Goal: Transaction & Acquisition: Purchase product/service

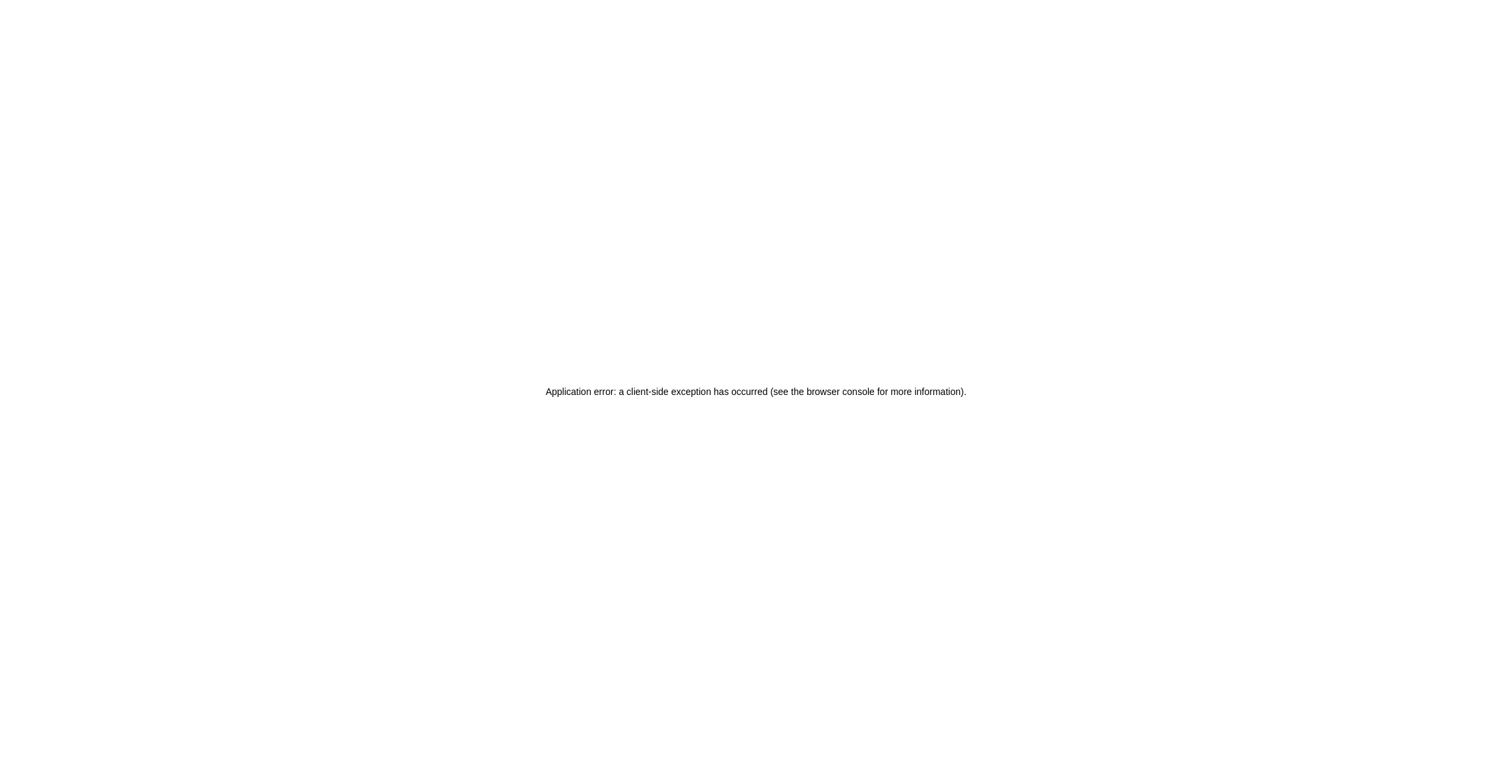
click at [388, 4] on div "Application error: a client-side exception has occurred (see the browser consol…" at bounding box center [756, 392] width 1512 height 784
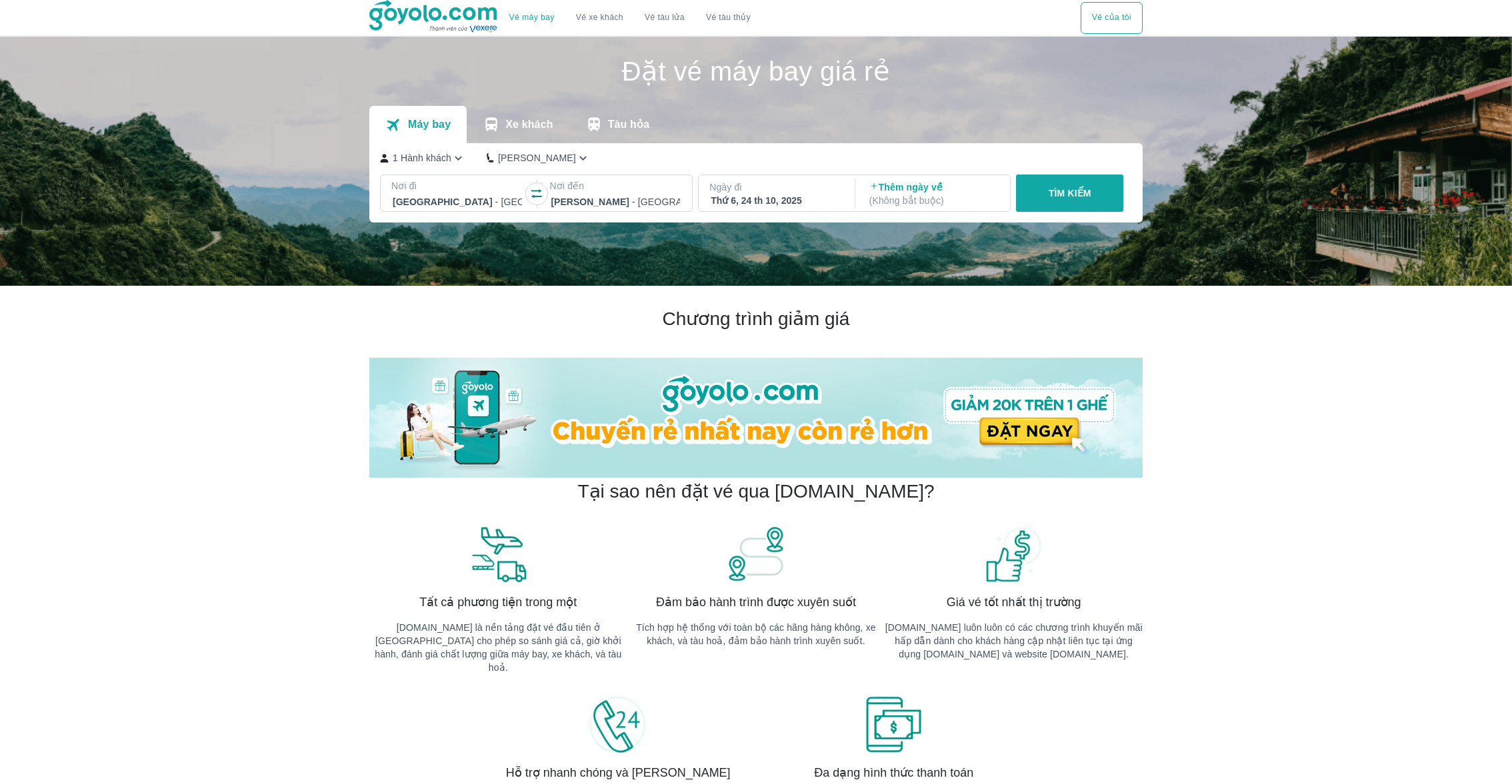
click at [535, 189] on icon "button" at bounding box center [537, 194] width 13 height 13
click at [768, 190] on p "Ngày đi" at bounding box center [775, 187] width 132 height 13
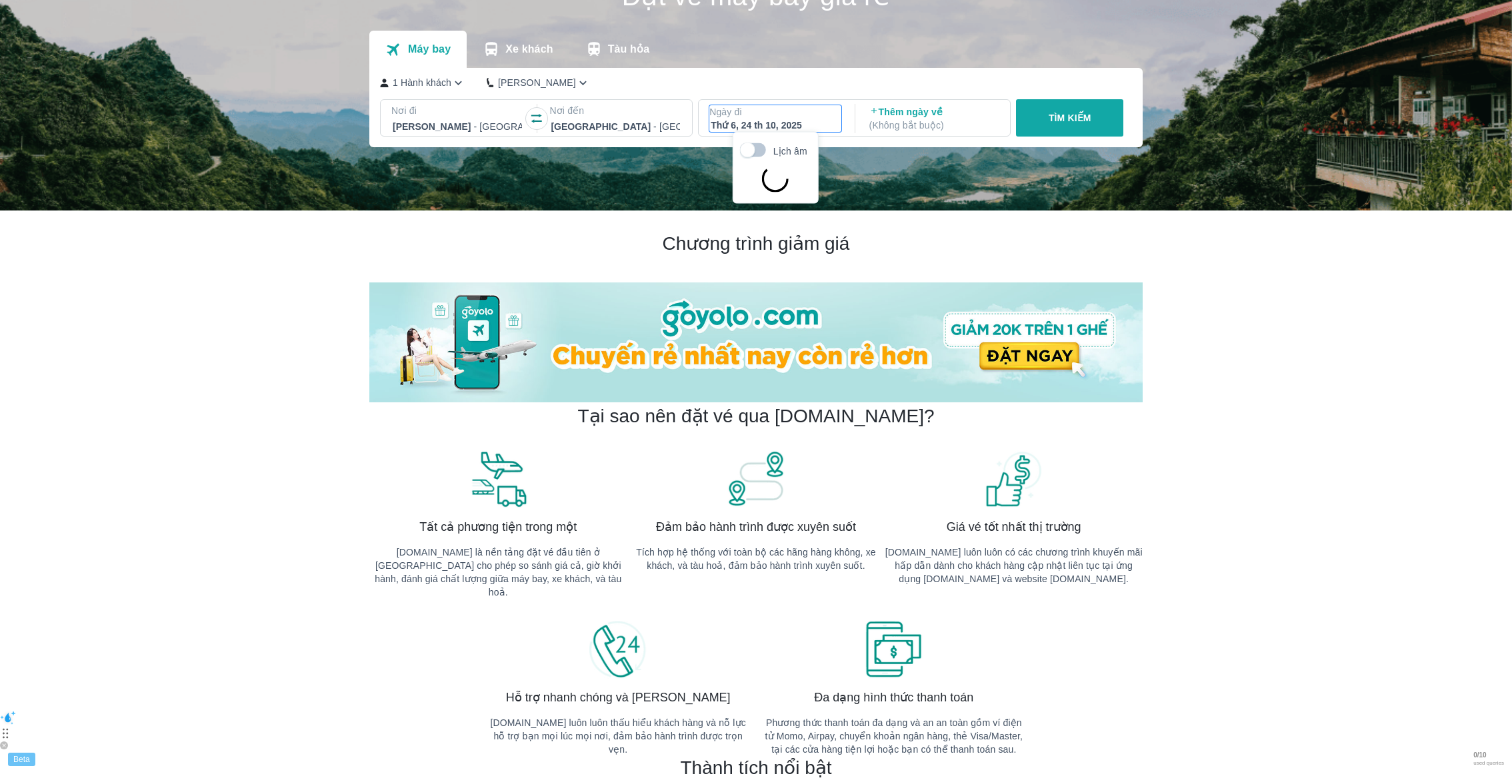
scroll to position [76, 0]
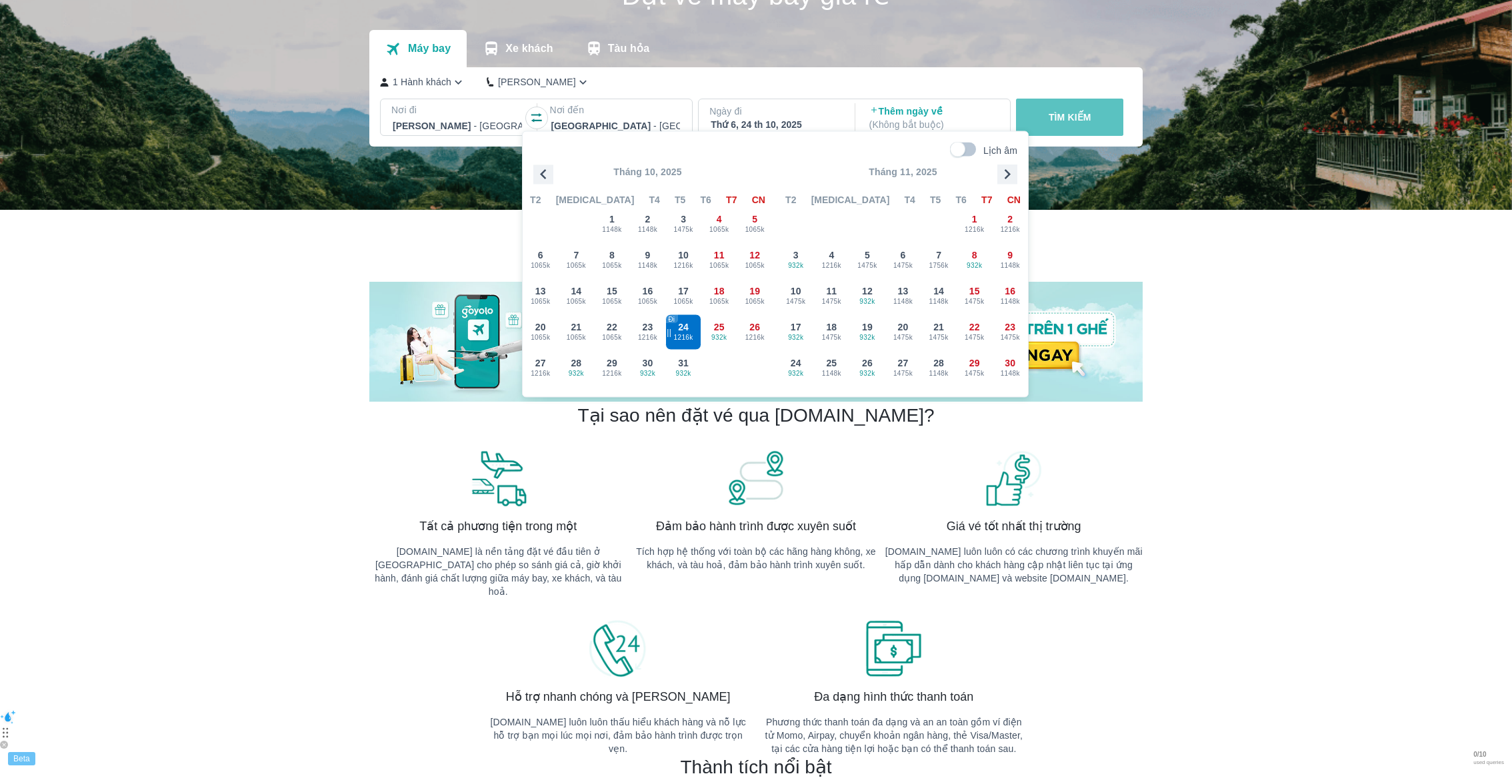
click at [1090, 116] on button "TÌM KIẾM" at bounding box center [1069, 117] width 107 height 38
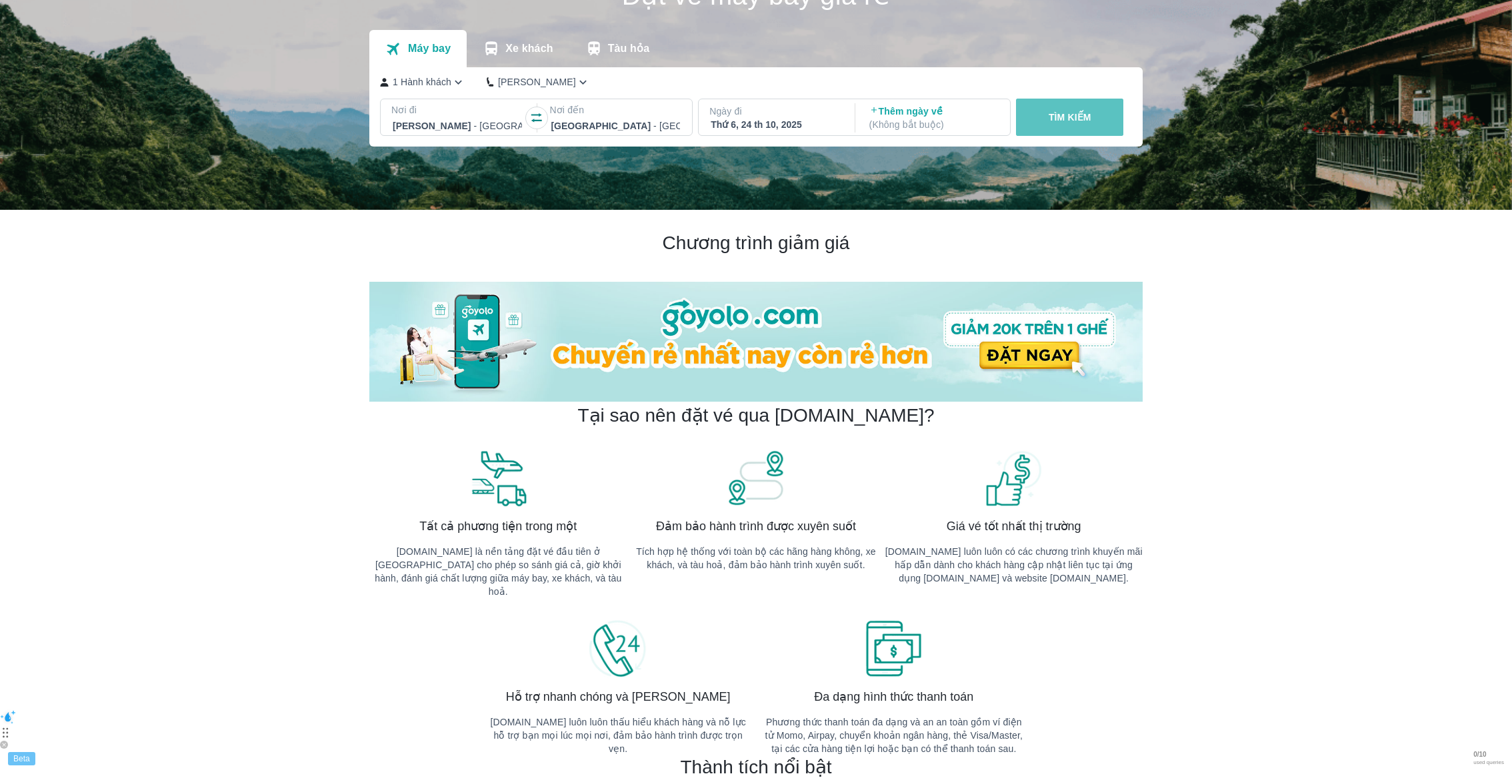
click at [1080, 116] on p "TÌM KIẾM" at bounding box center [1069, 117] width 43 height 13
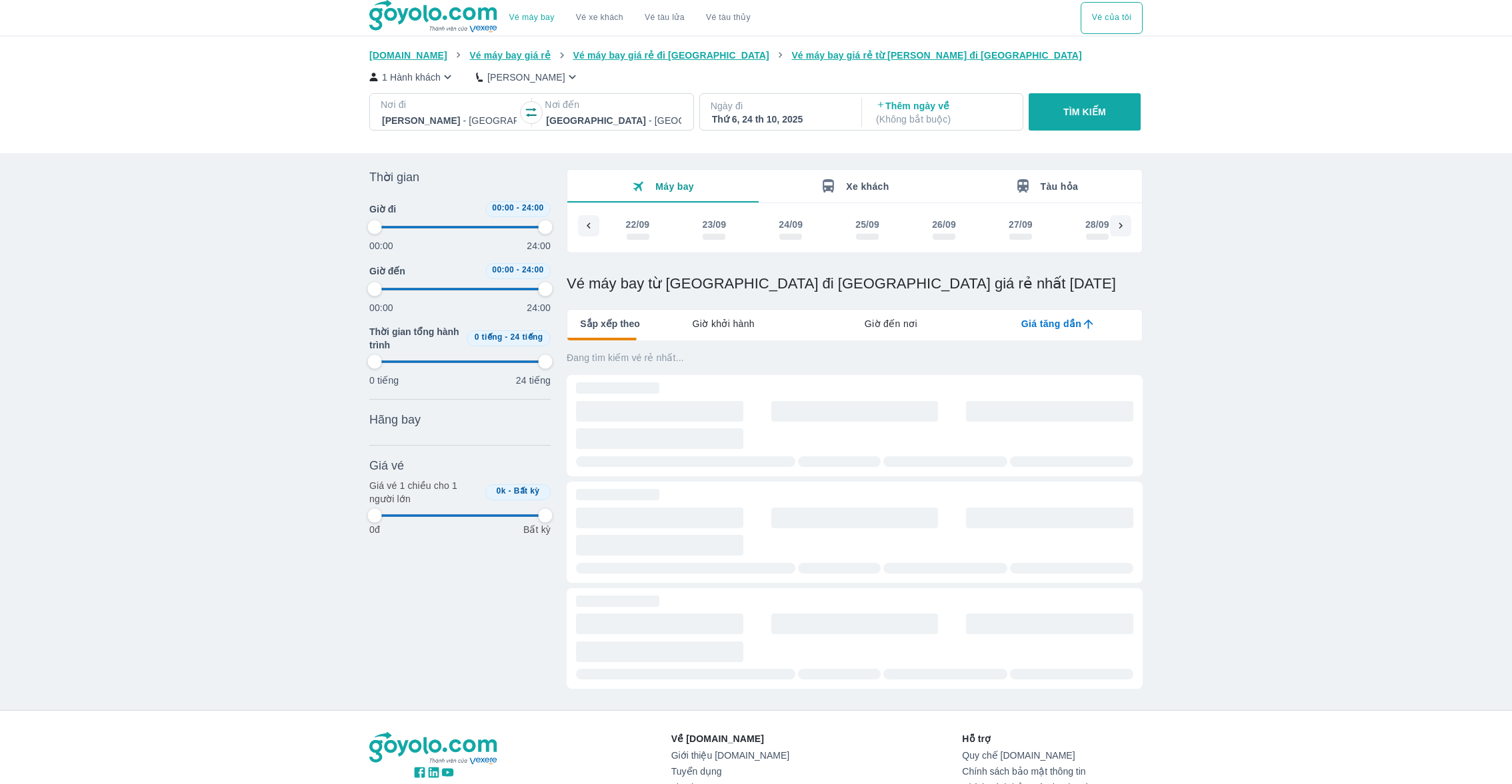
scroll to position [0, 2186]
type input "97.9166666666667"
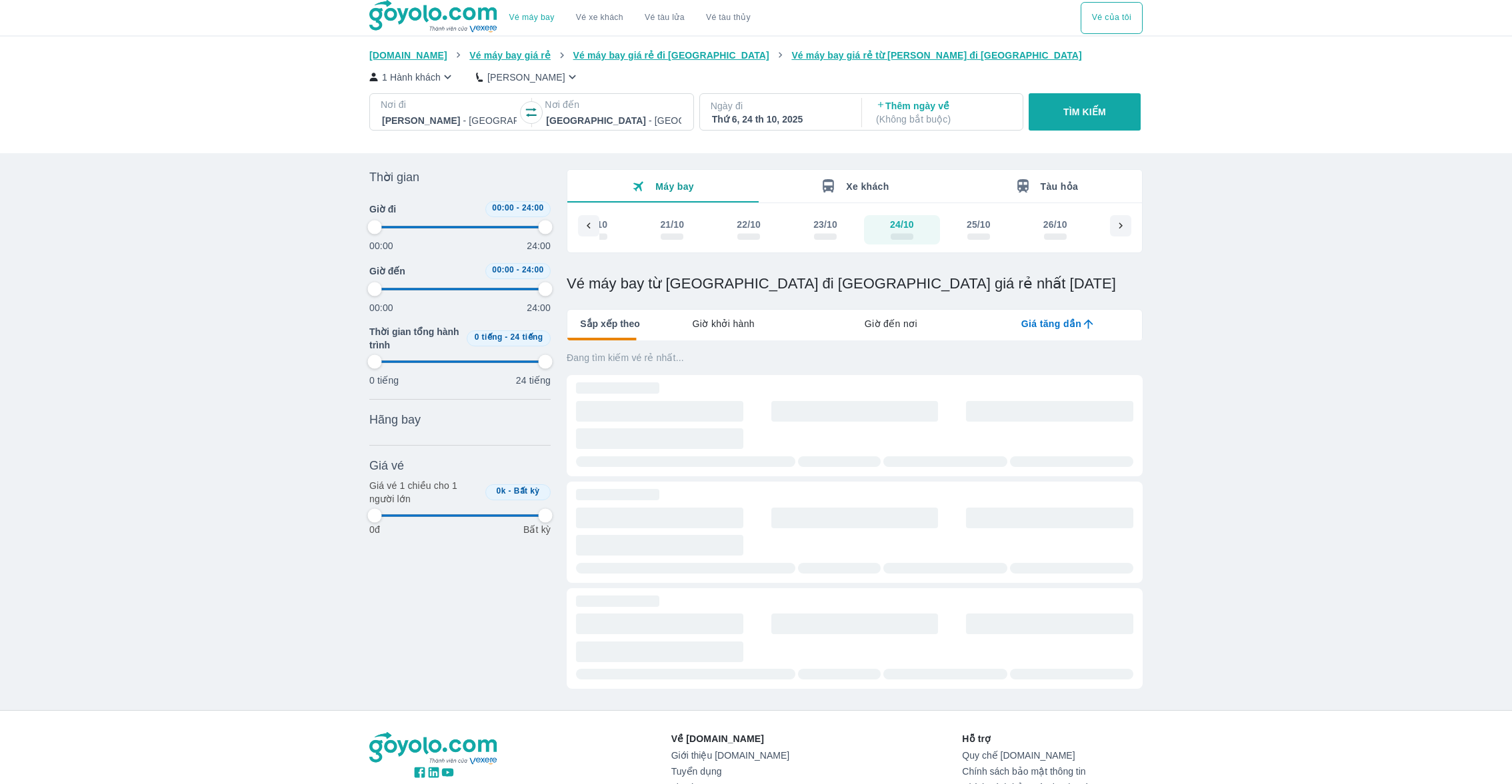
type input "97.9166666666667"
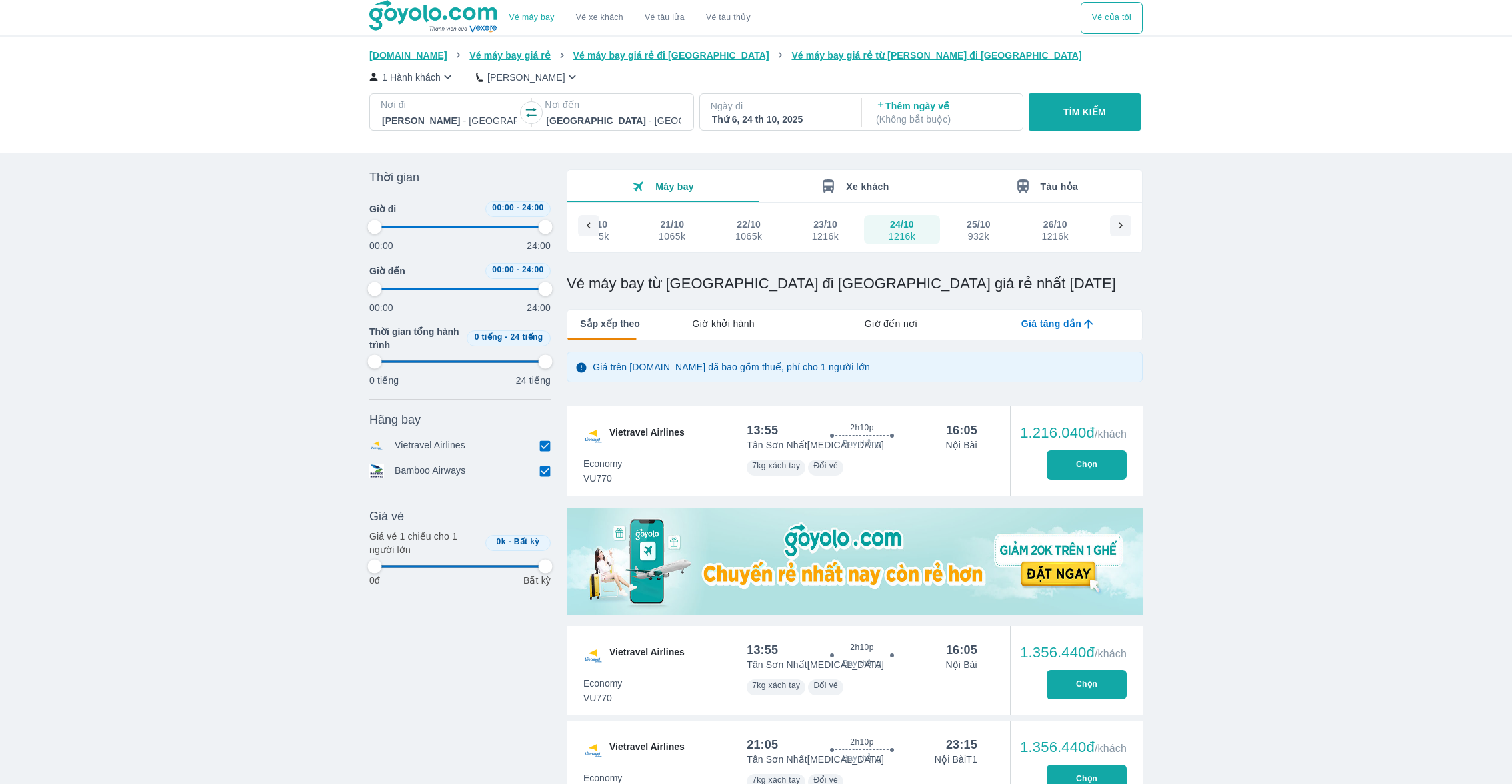
type input "97.9166666666667"
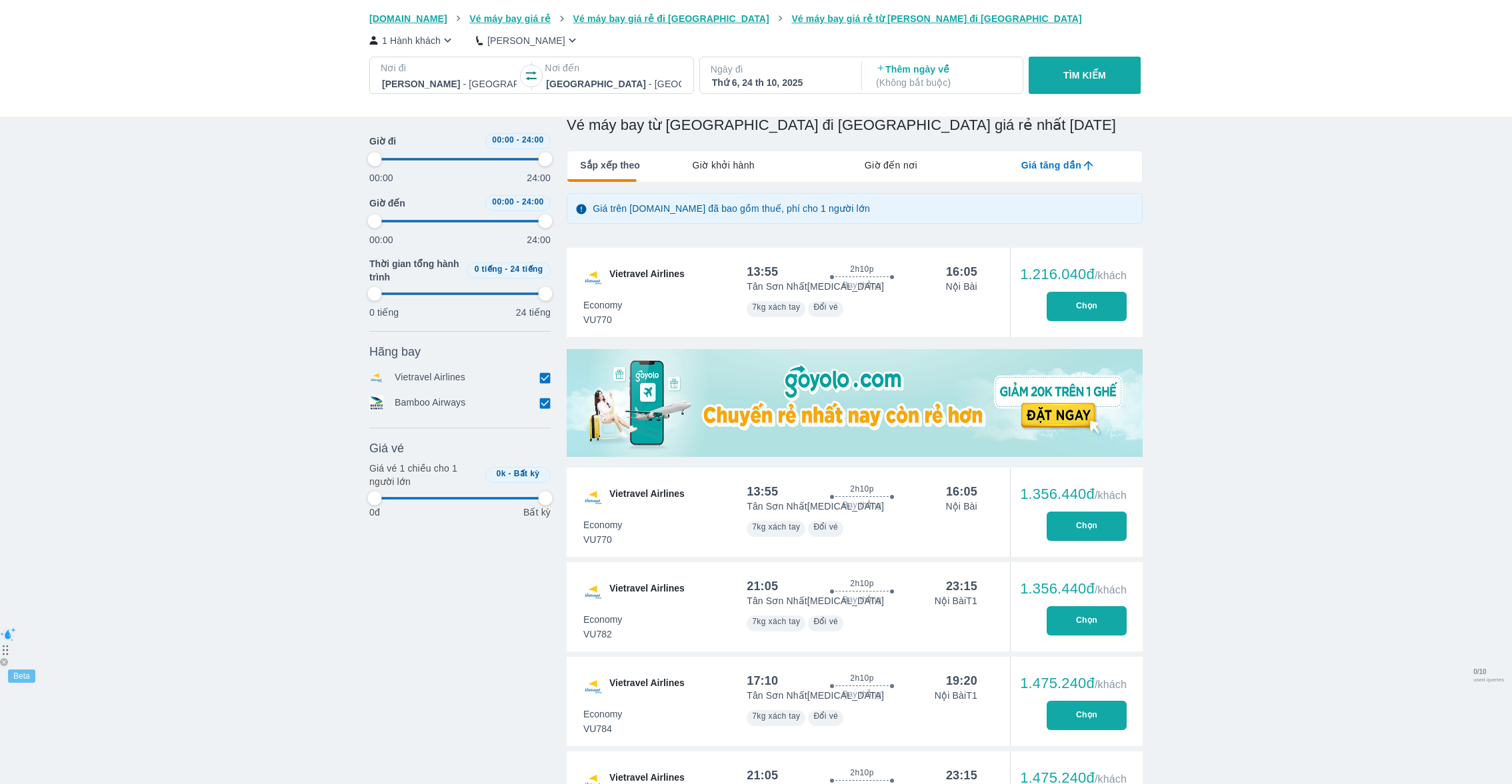
type input "97.9166666666667"
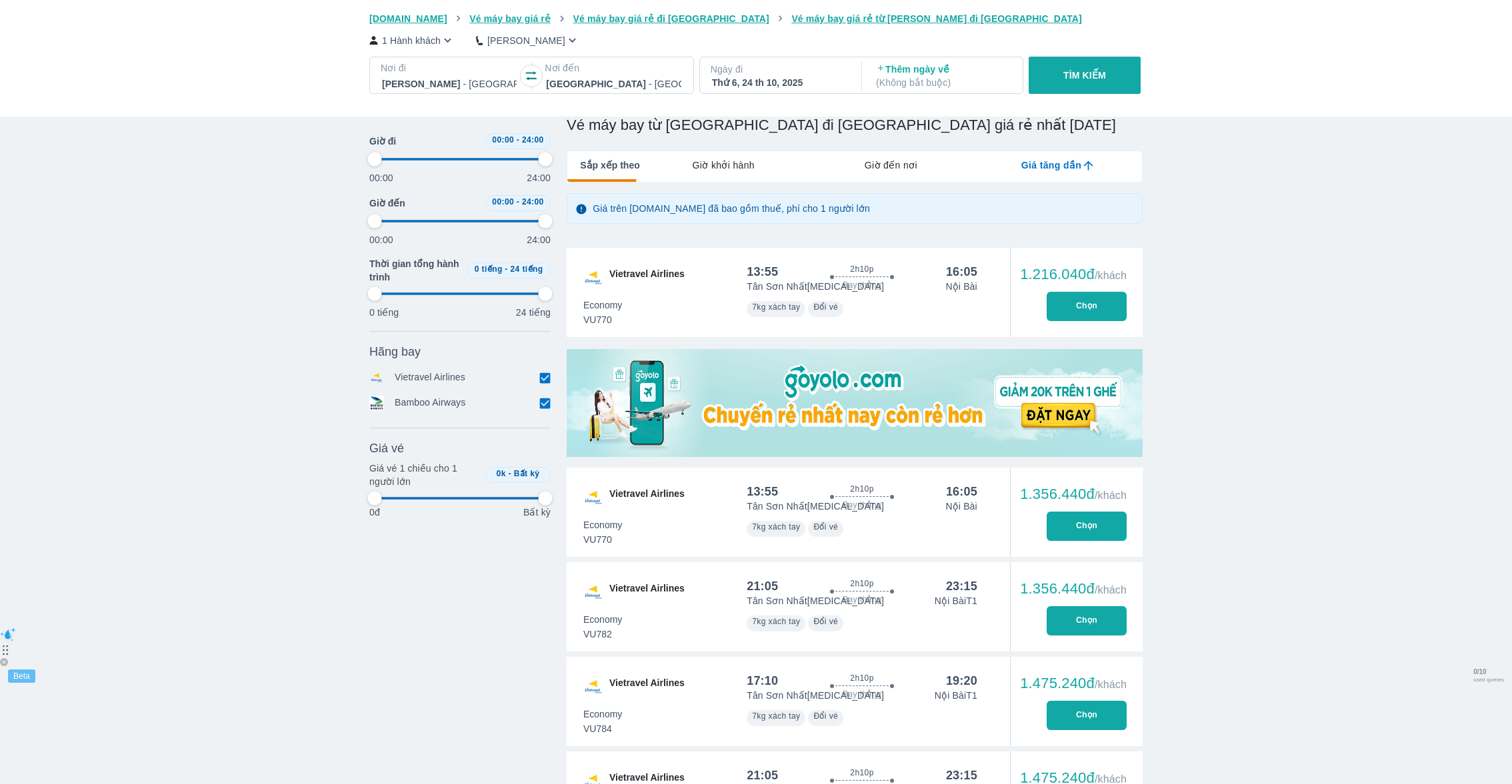
type input "97.9166666666667"
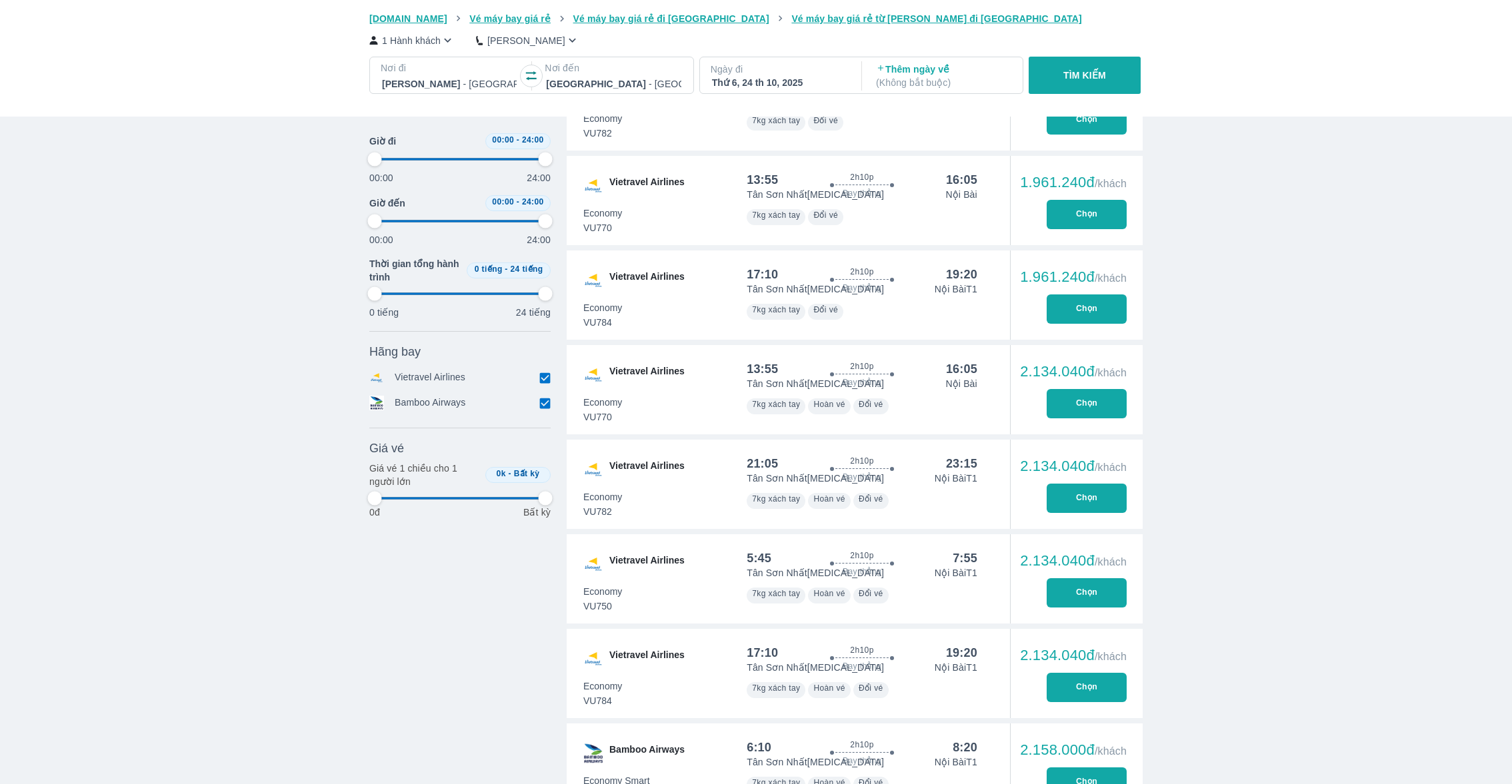
type input "97.9166666666667"
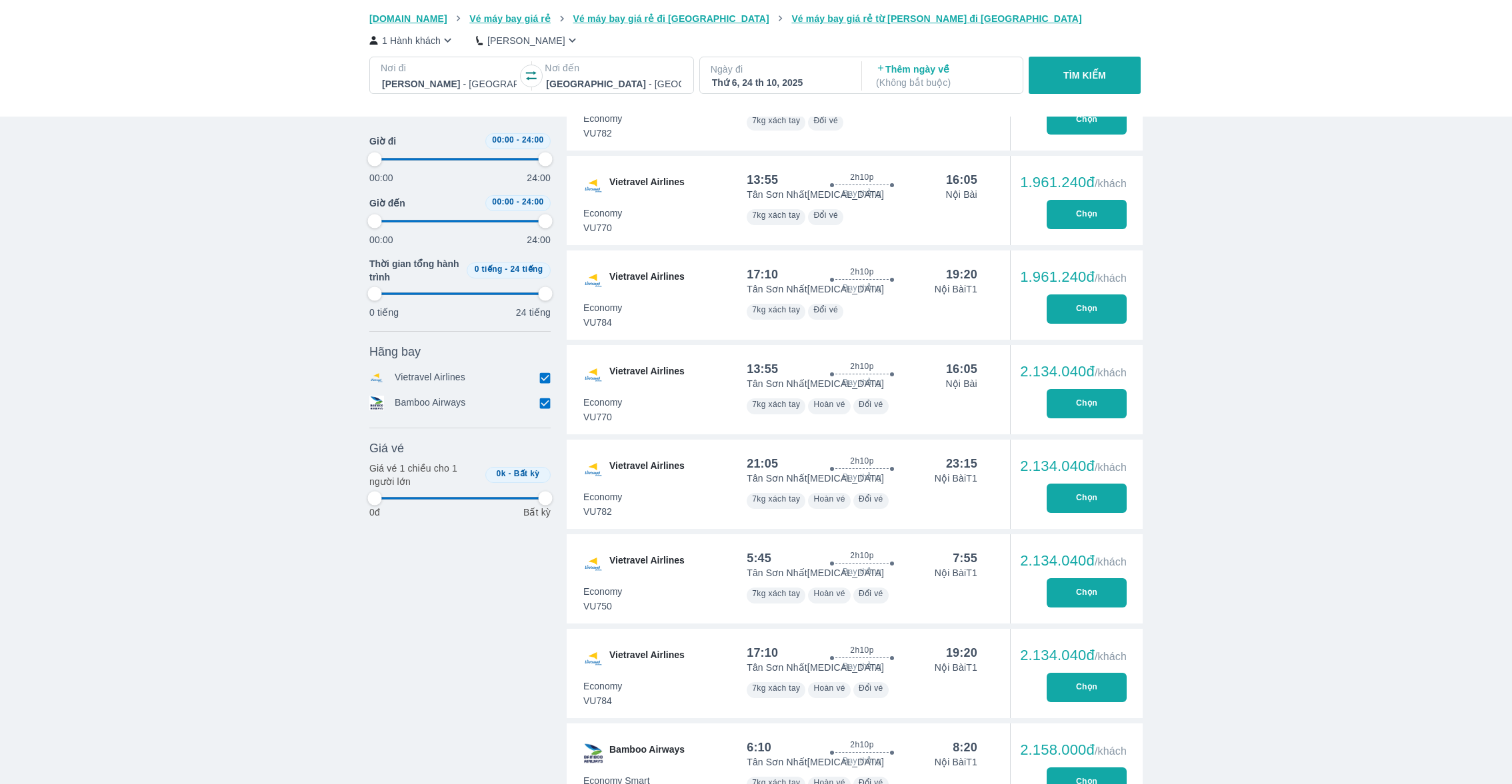
type input "97.9166666666667"
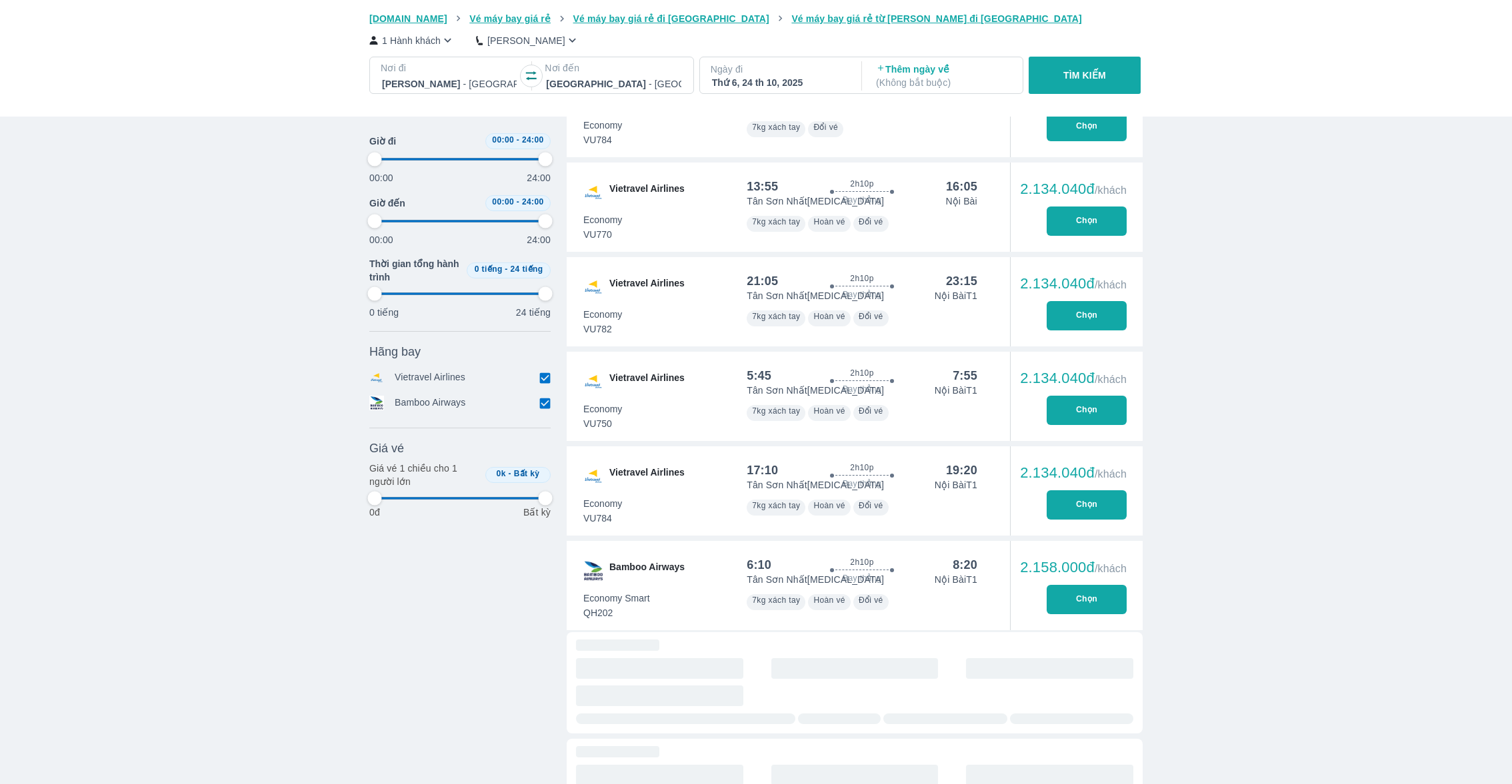
type input "97.9166666666667"
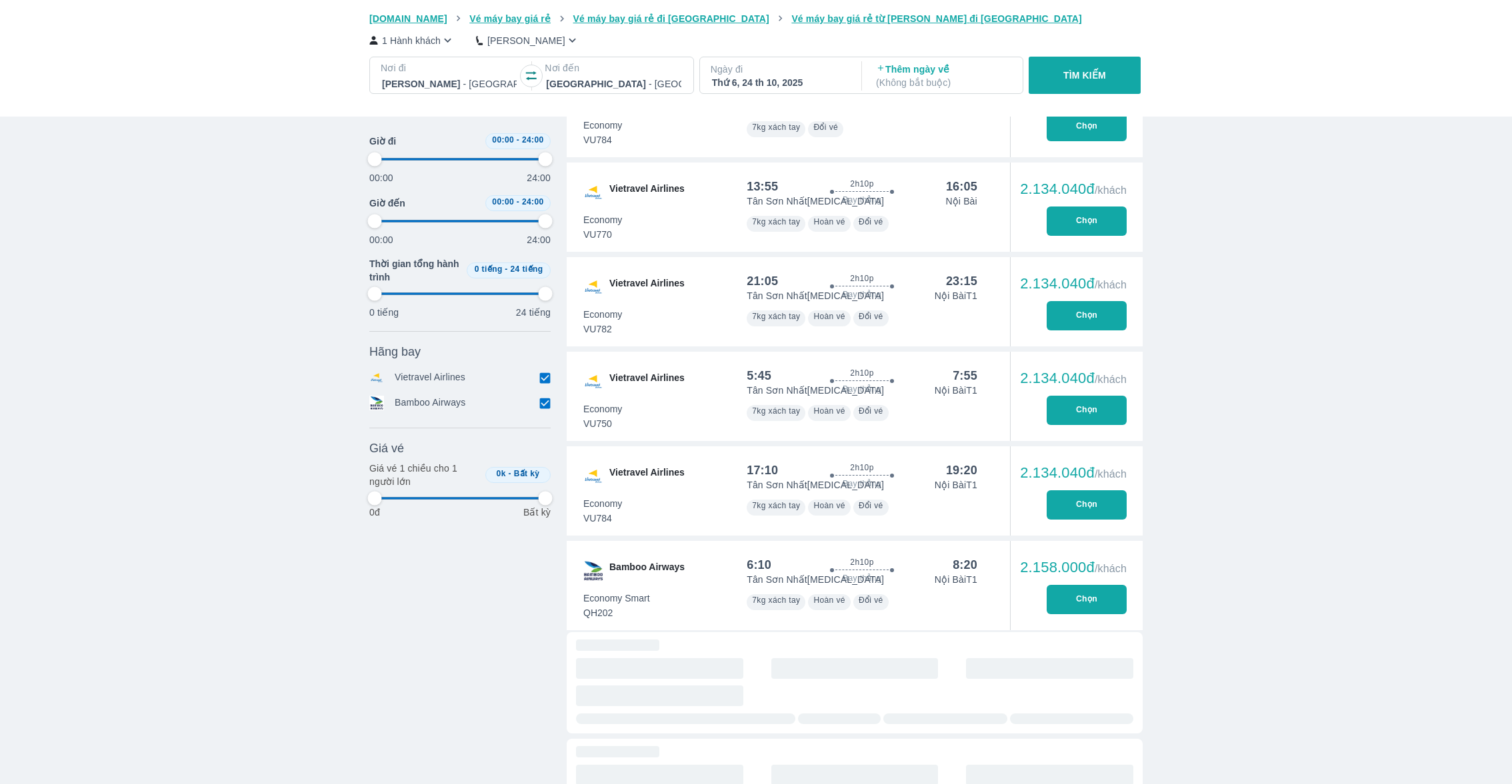
type input "97.9166666666667"
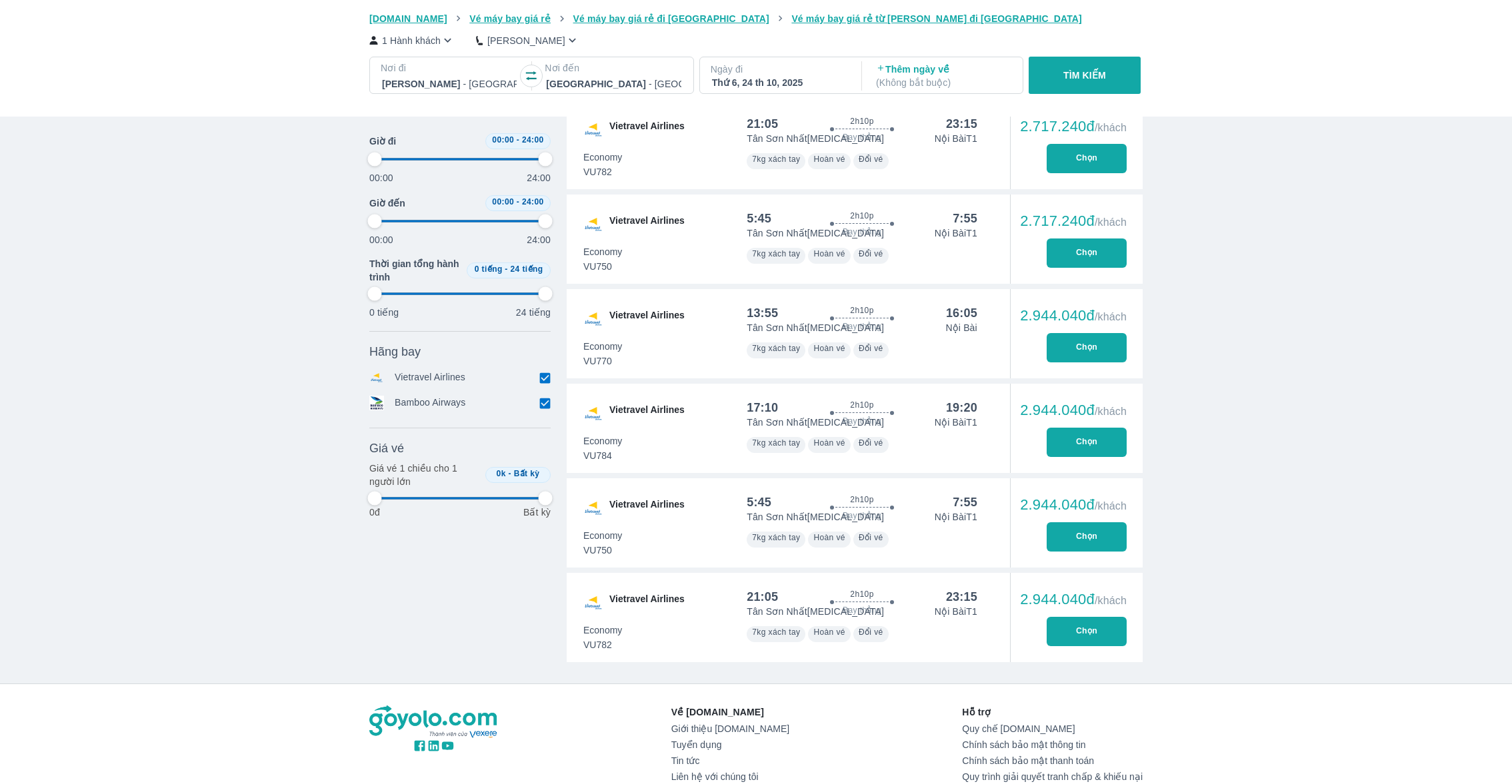
type input "97.9166666666667"
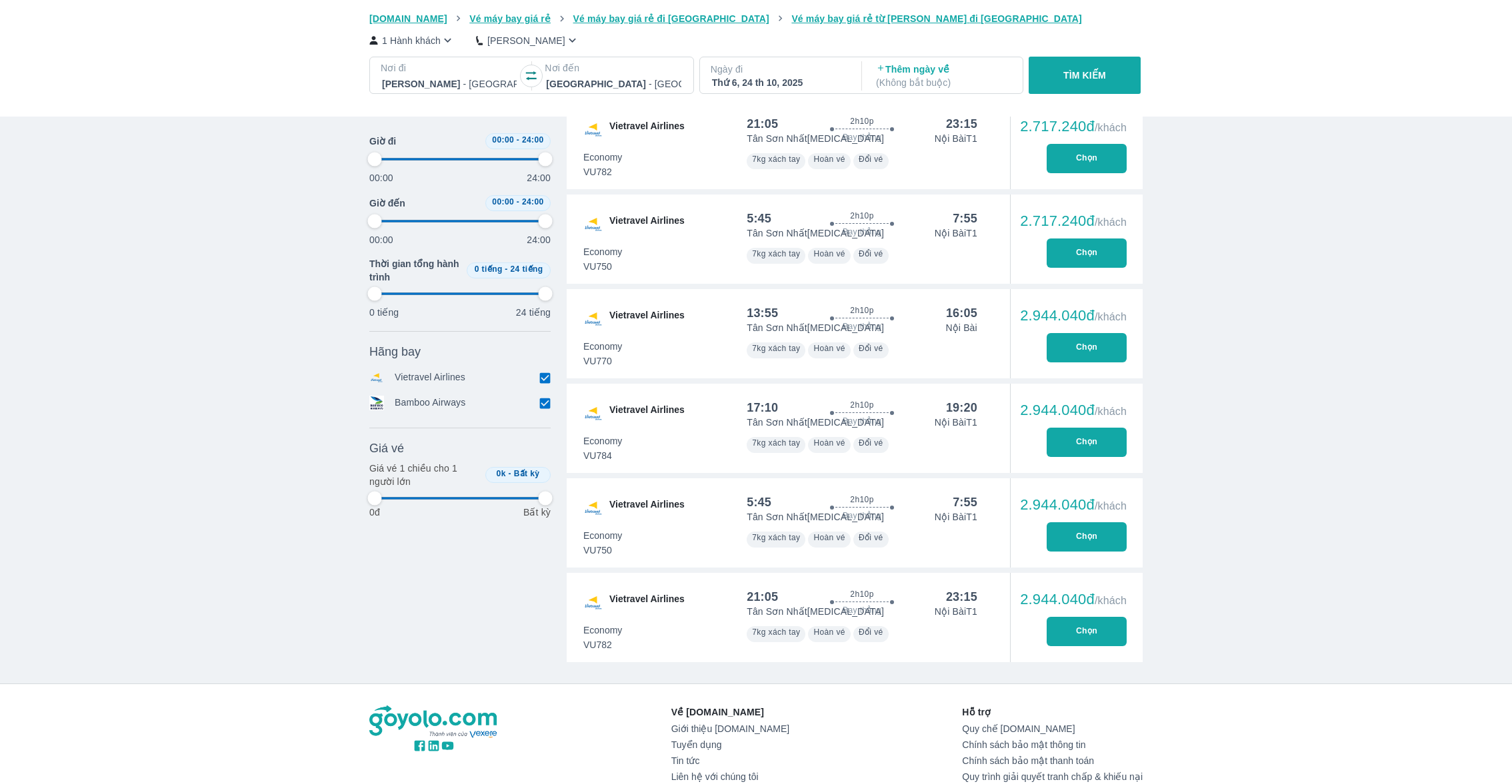
type input "97.9166666666667"
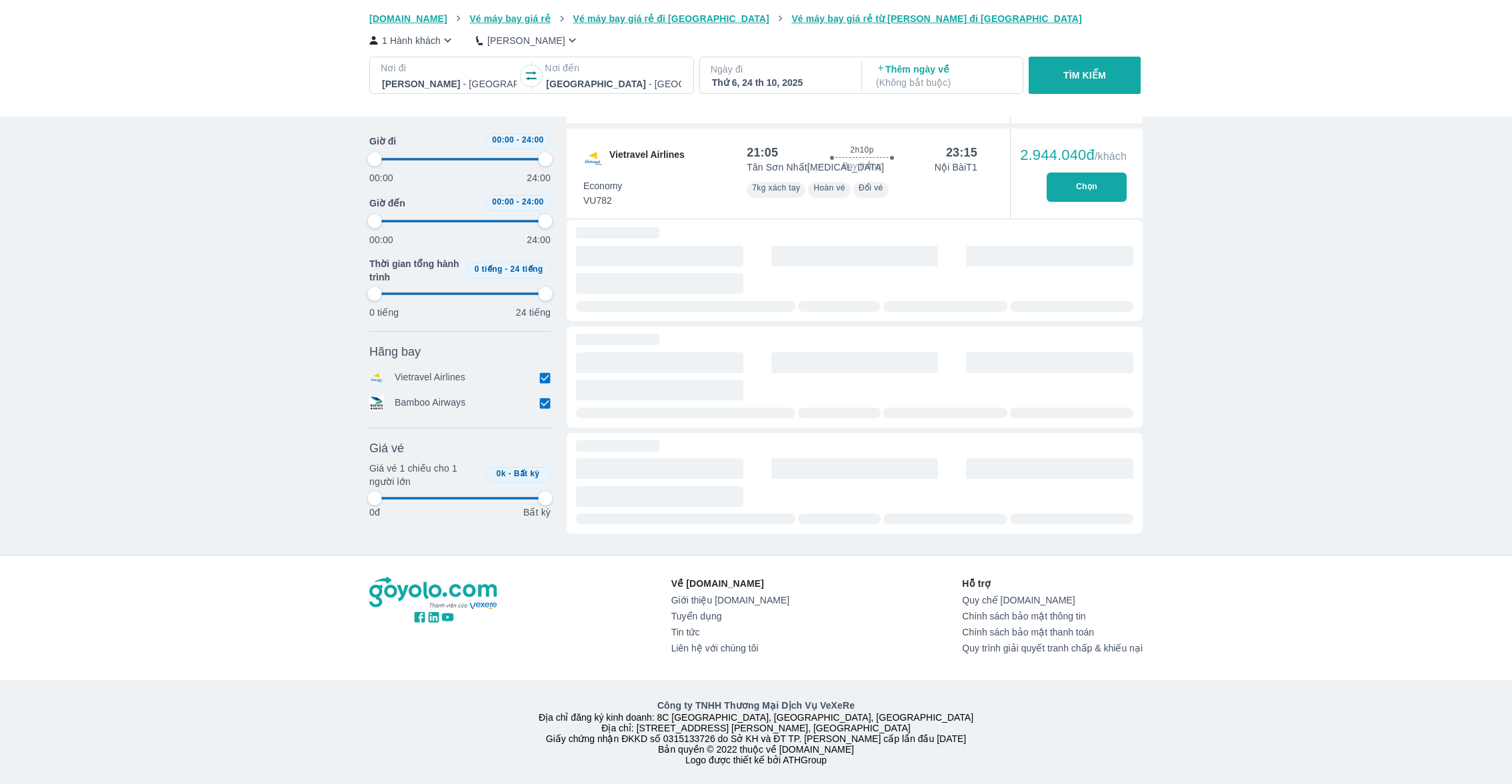
type input "97.9166666666667"
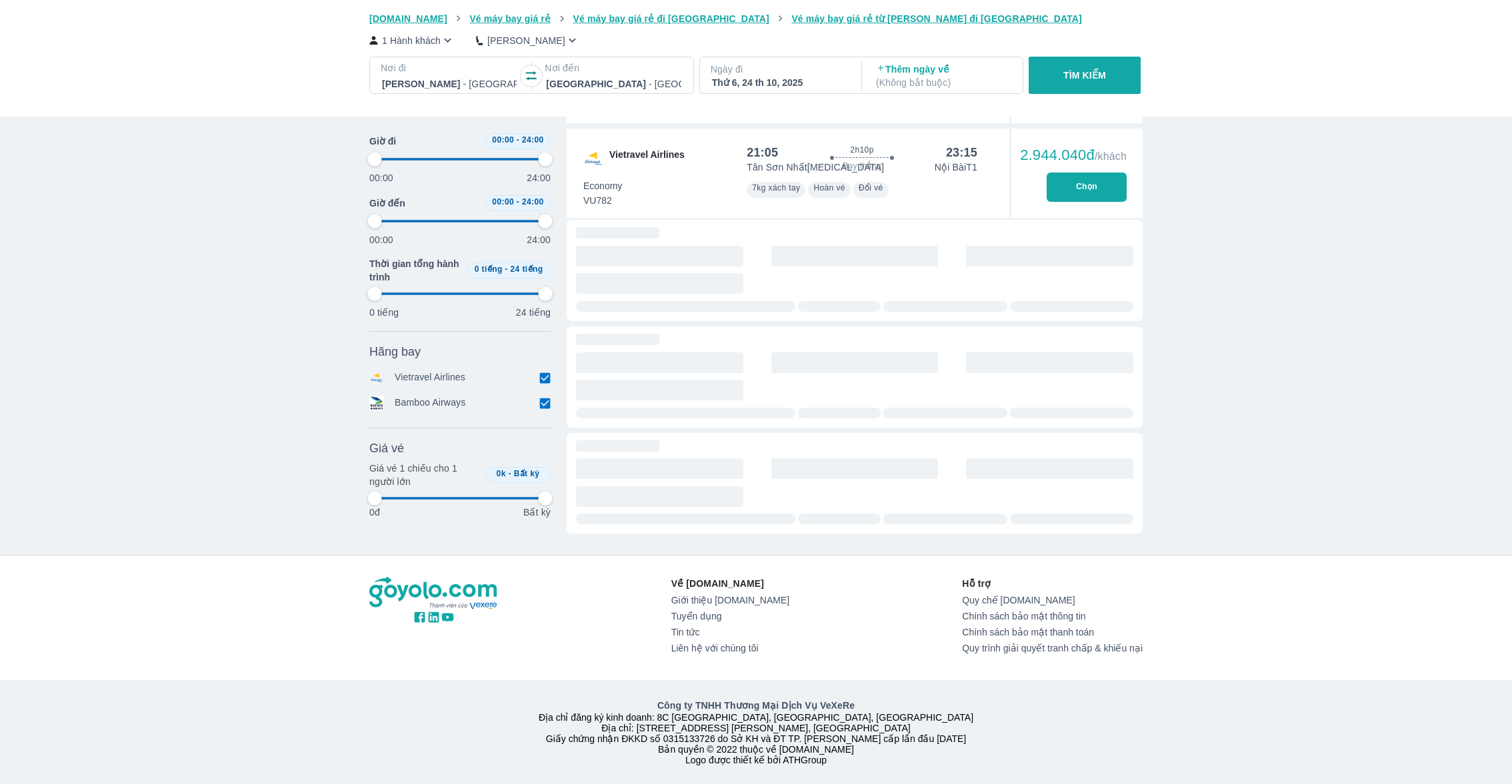
type input "97.9166666666667"
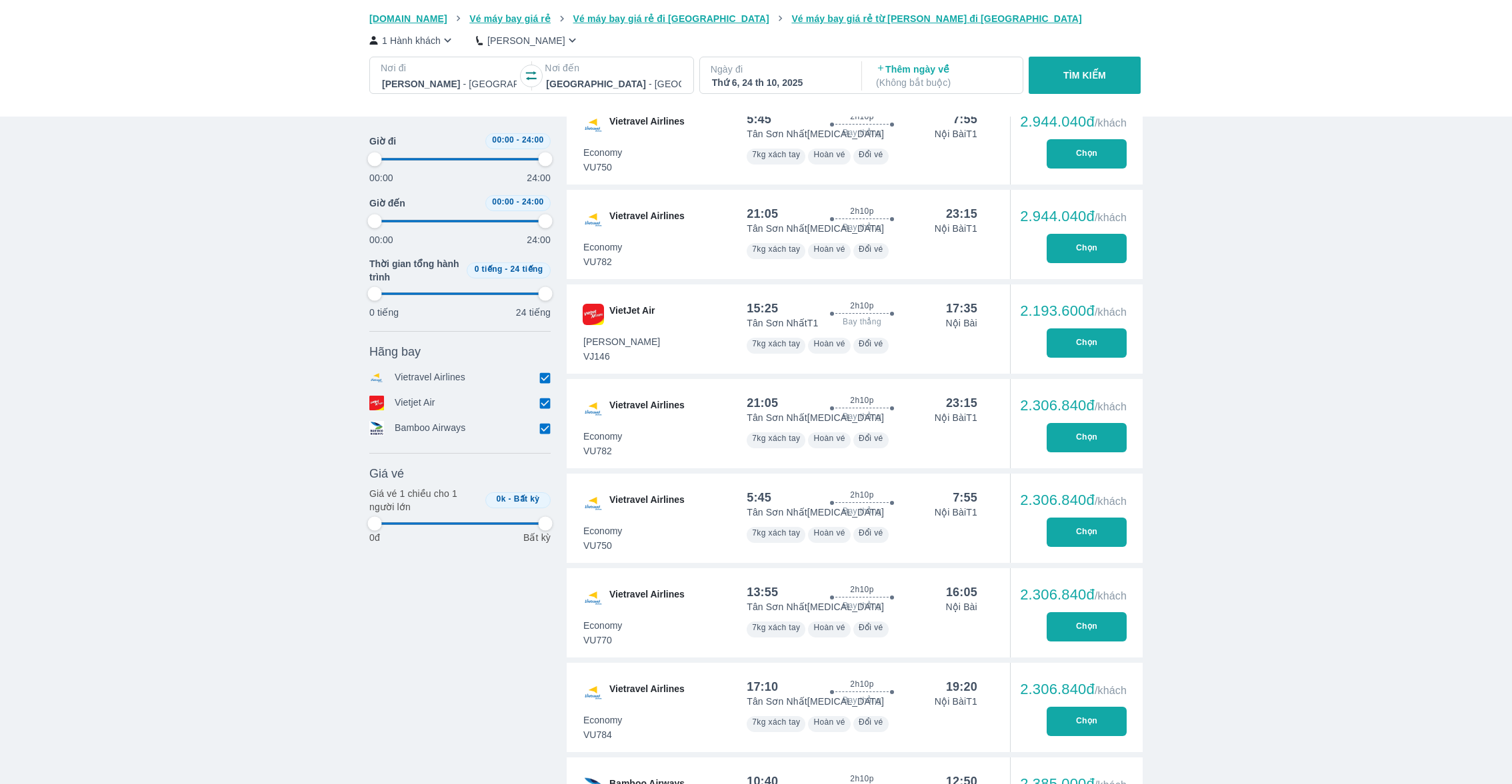
scroll to position [4032, 0]
click at [1075, 344] on button "Chọn" at bounding box center [1087, 341] width 80 height 29
type input "97.9166666666667"
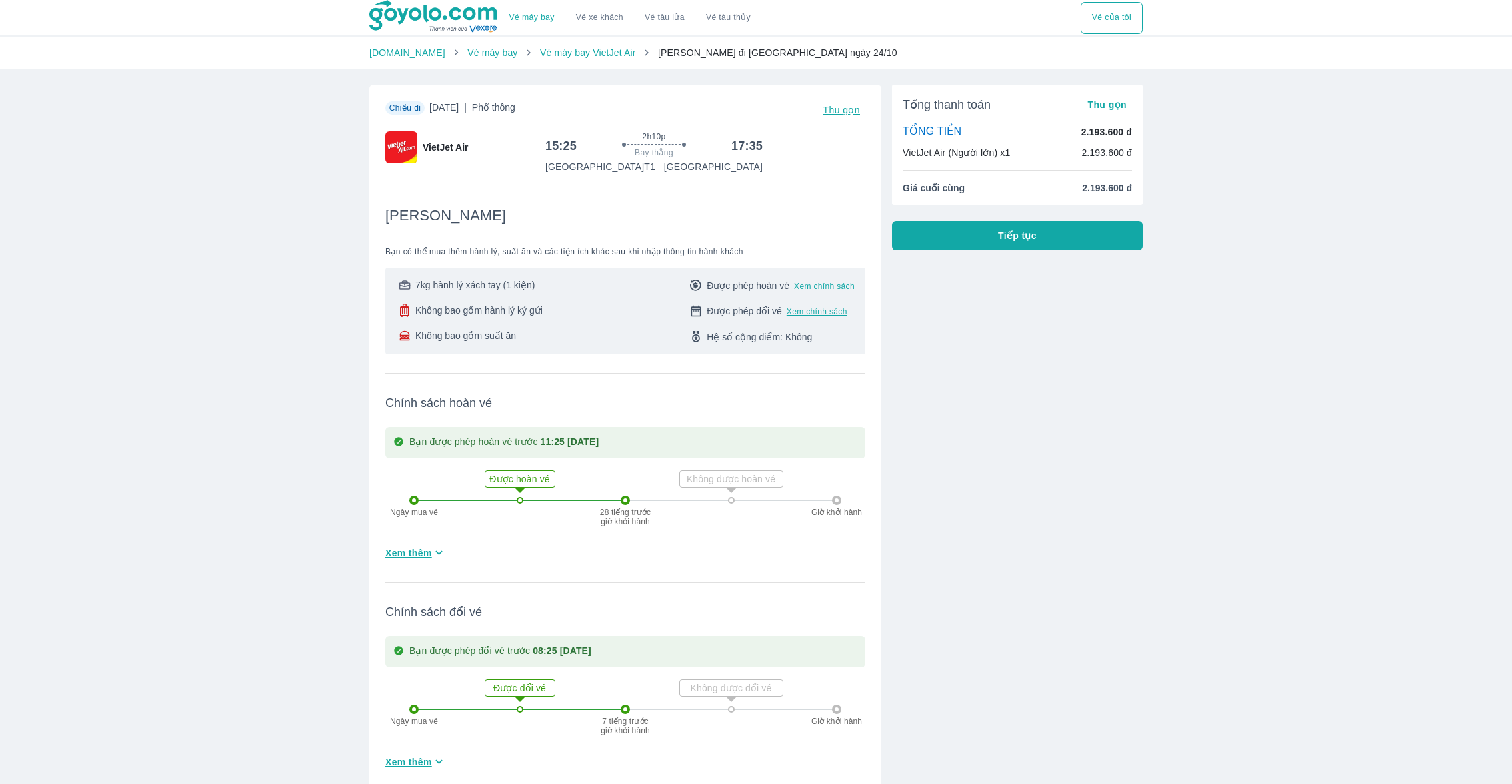
click at [1014, 244] on button "Tiếp tục" at bounding box center [1016, 235] width 250 height 29
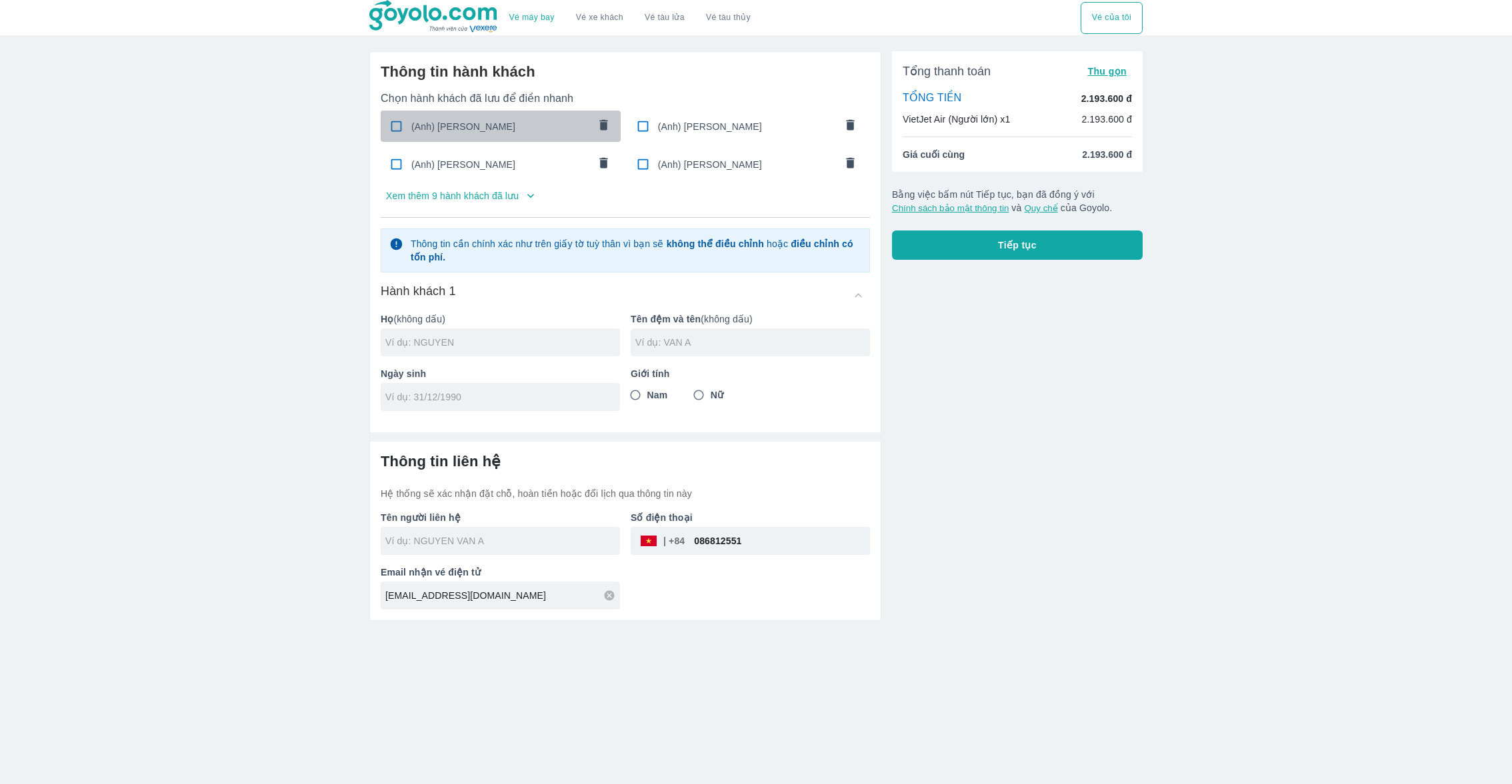
click at [547, 118] on div "(Anh) HOANG NGUYEN LA" at bounding box center [501, 126] width 240 height 31
checkbox input "true"
type input "HOANG"
type input "NGUYEN LA"
type input "[DATE]"
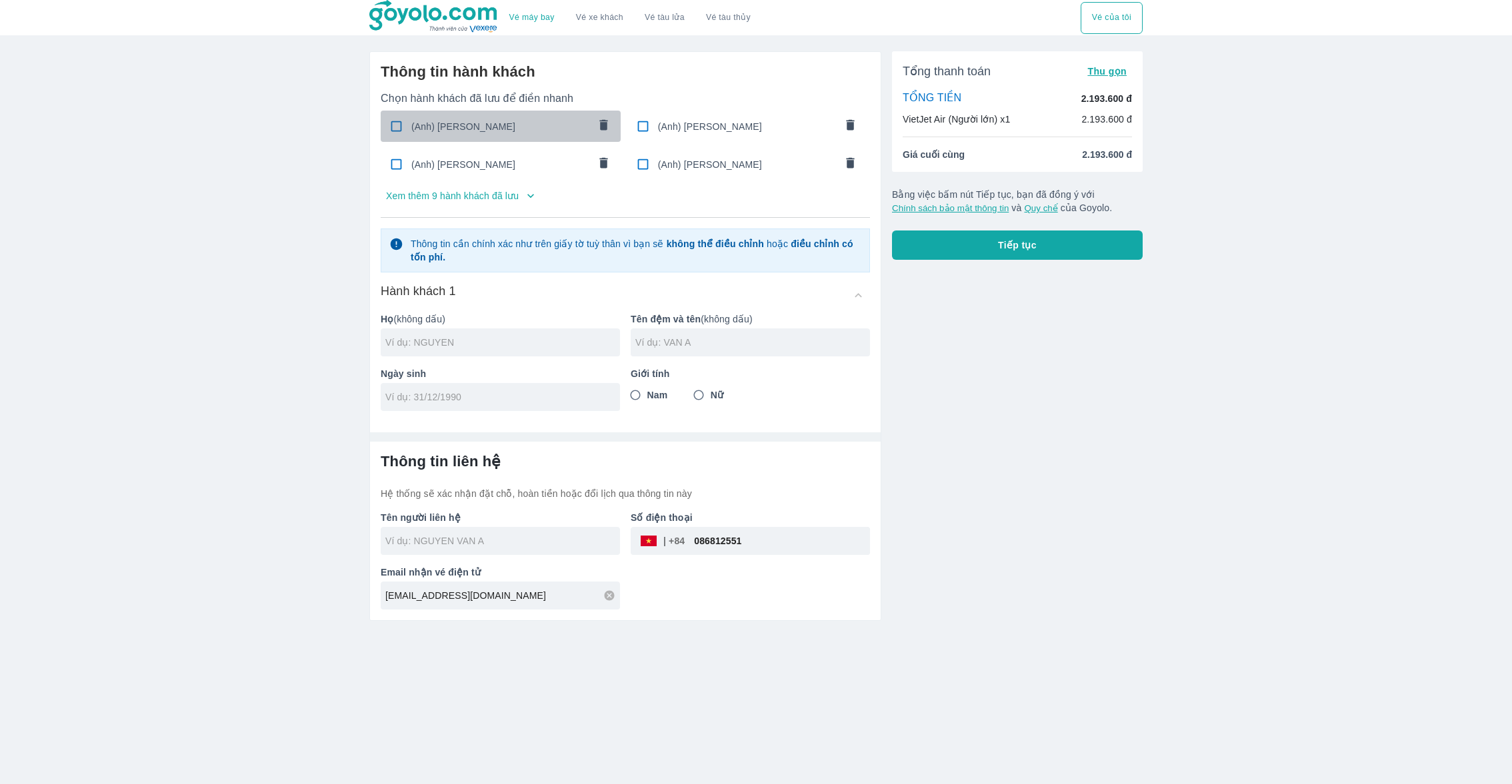
radio input "true"
type input "[PERSON_NAME]"
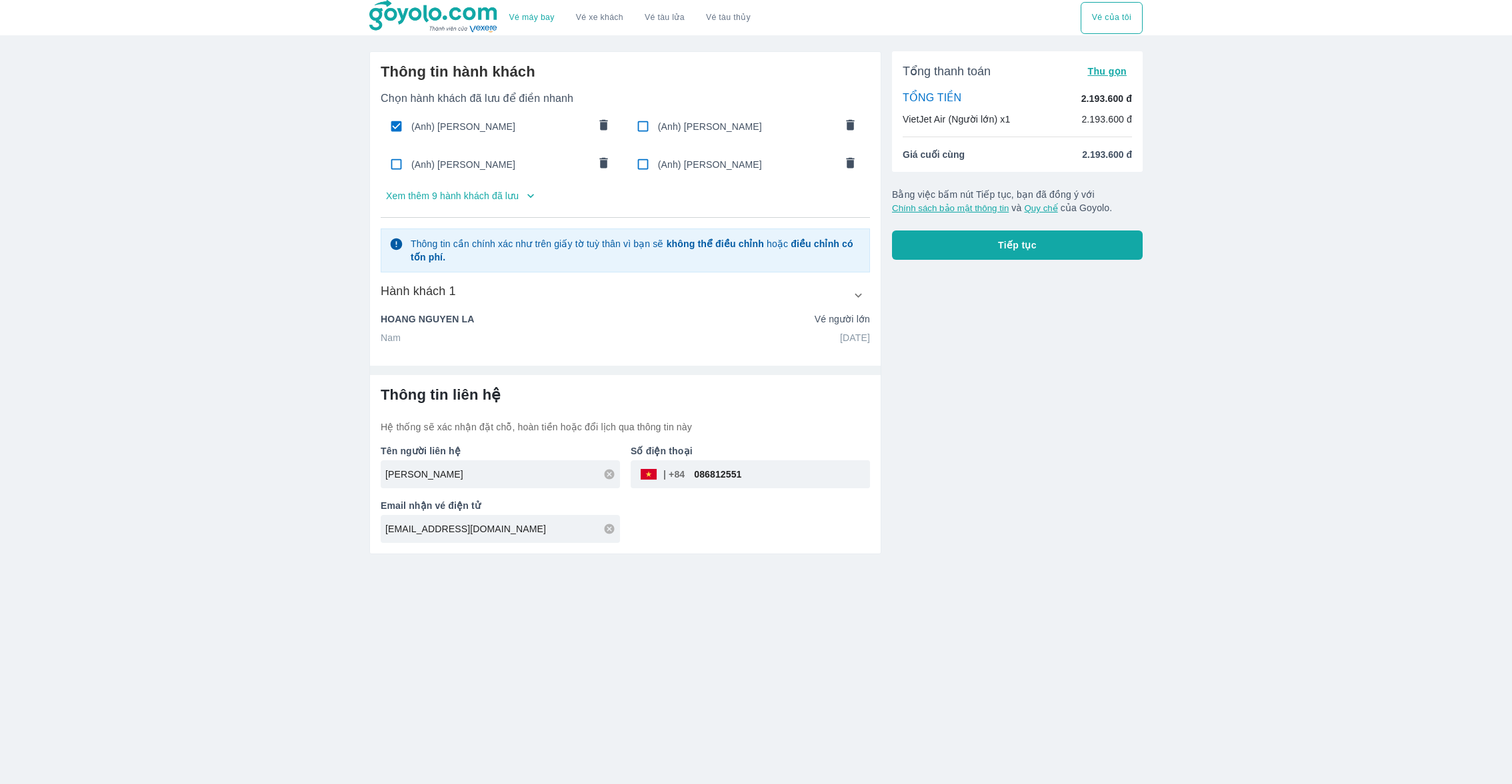
click at [960, 257] on button "Tiếp tục" at bounding box center [1016, 244] width 250 height 29
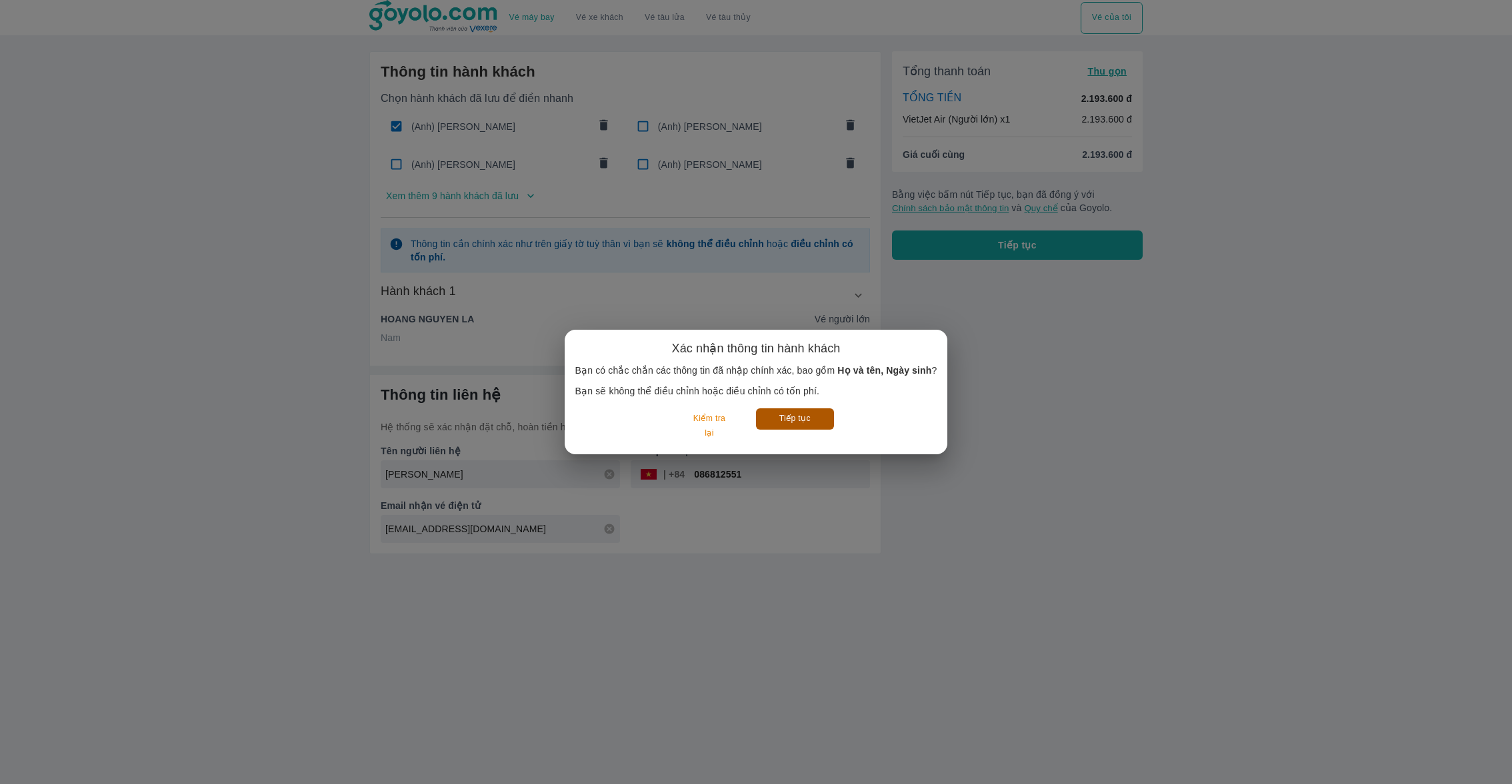
click at [794, 420] on button "Tiếp tục" at bounding box center [795, 418] width 78 height 21
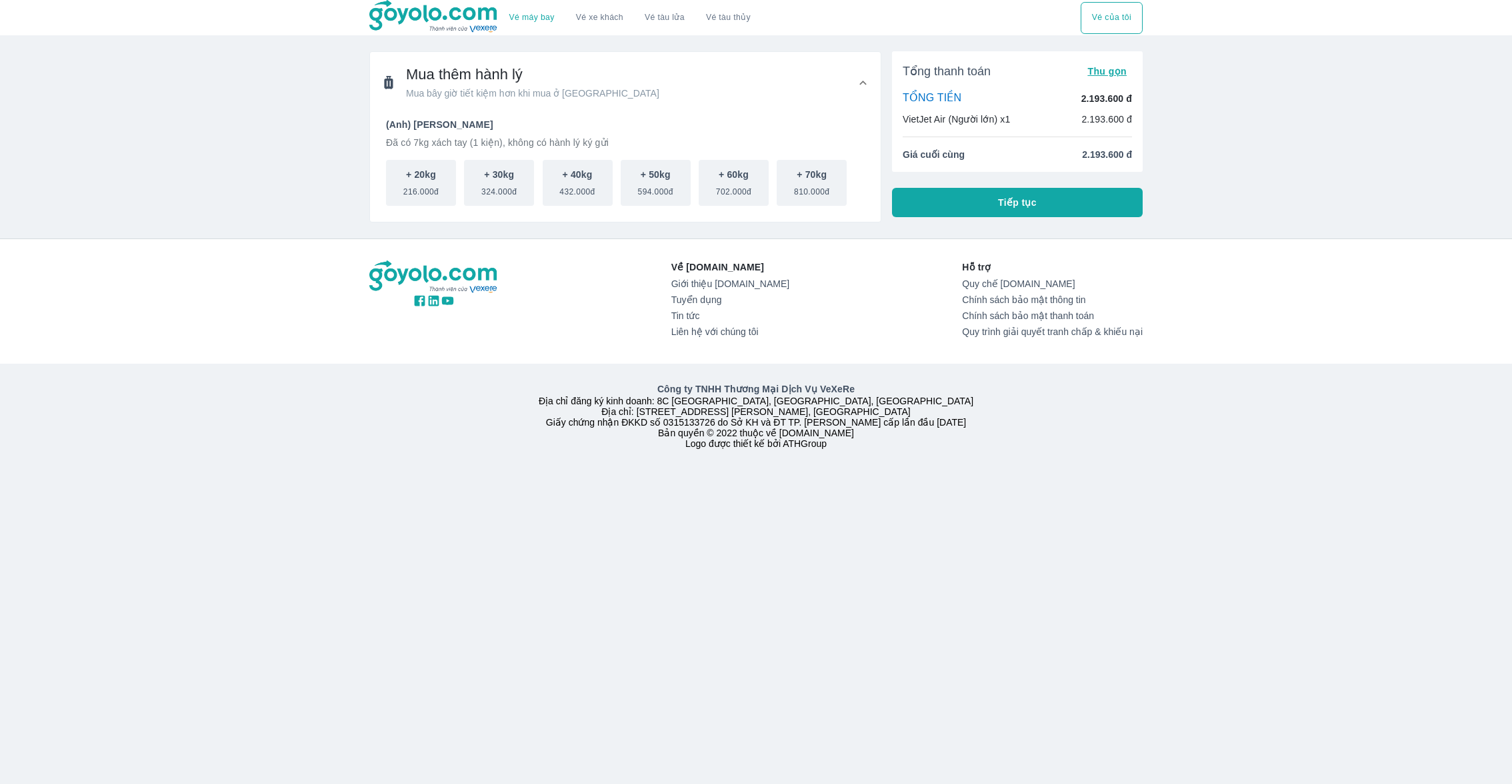
click at [982, 197] on button "Tiếp tục" at bounding box center [1016, 202] width 250 height 29
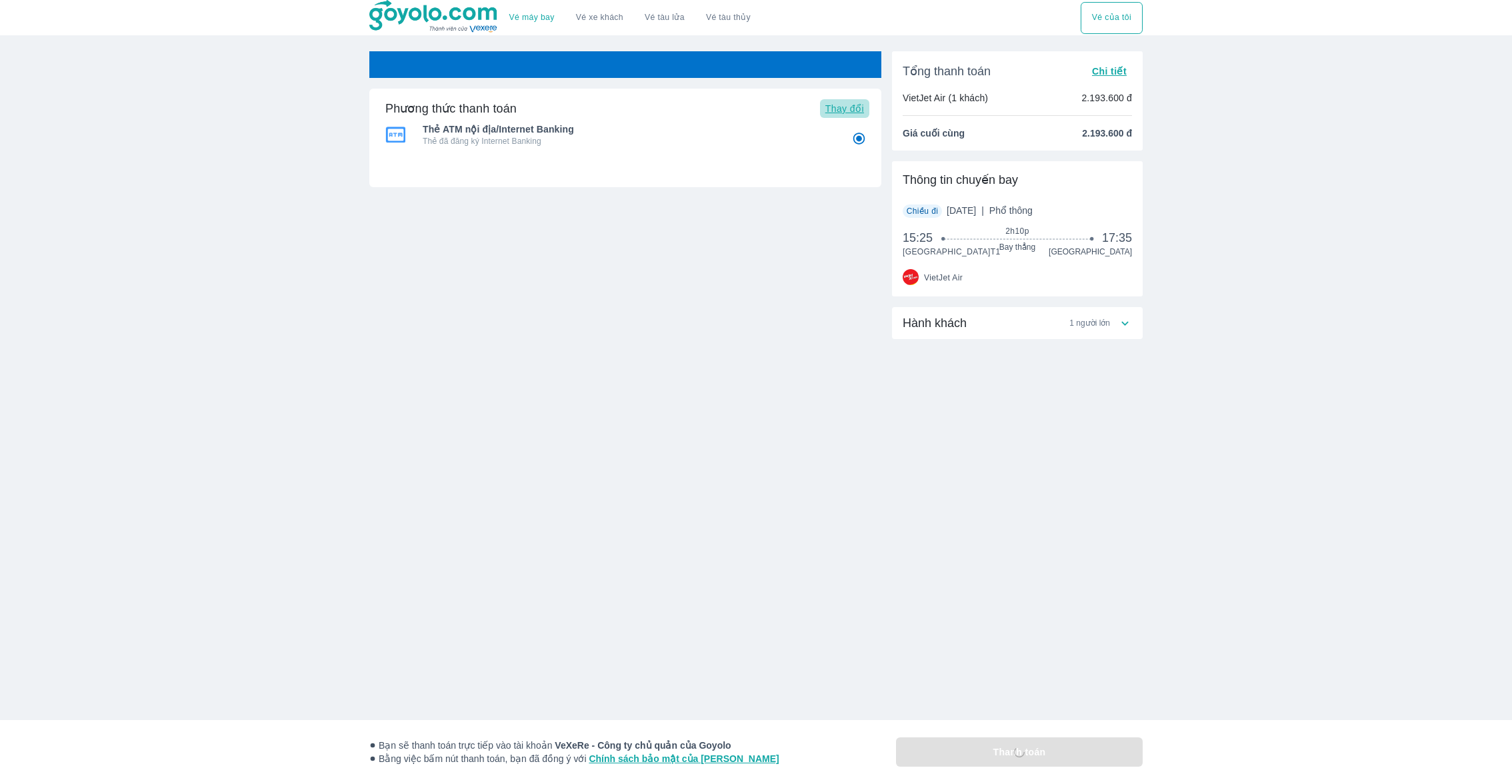
click at [836, 110] on span "Thay đổi" at bounding box center [845, 108] width 39 height 11
radio input "false"
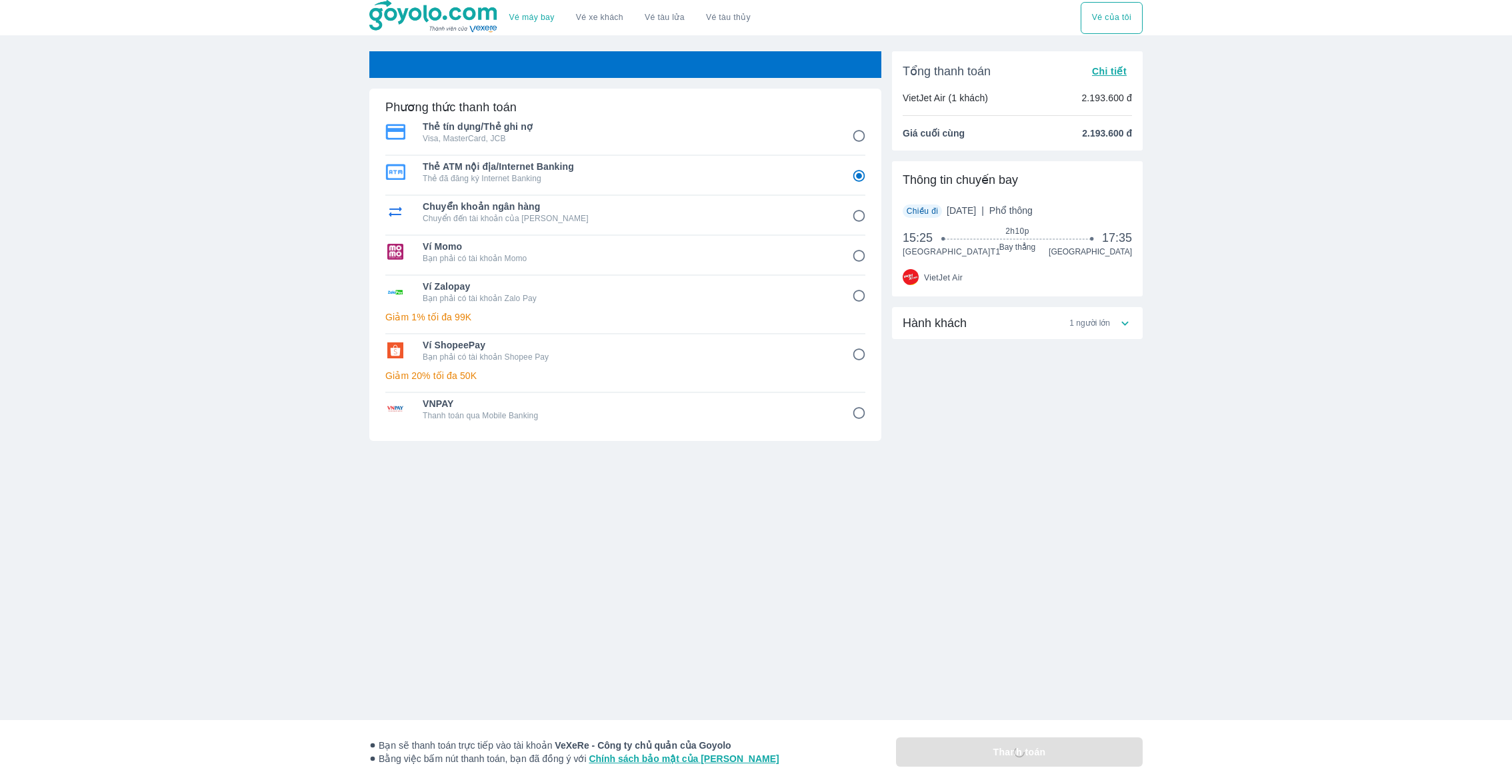
click at [537, 213] on p "Chuyển đến tài khoản của Goyolo" at bounding box center [628, 218] width 410 height 11
radio input "false"
radio input "true"
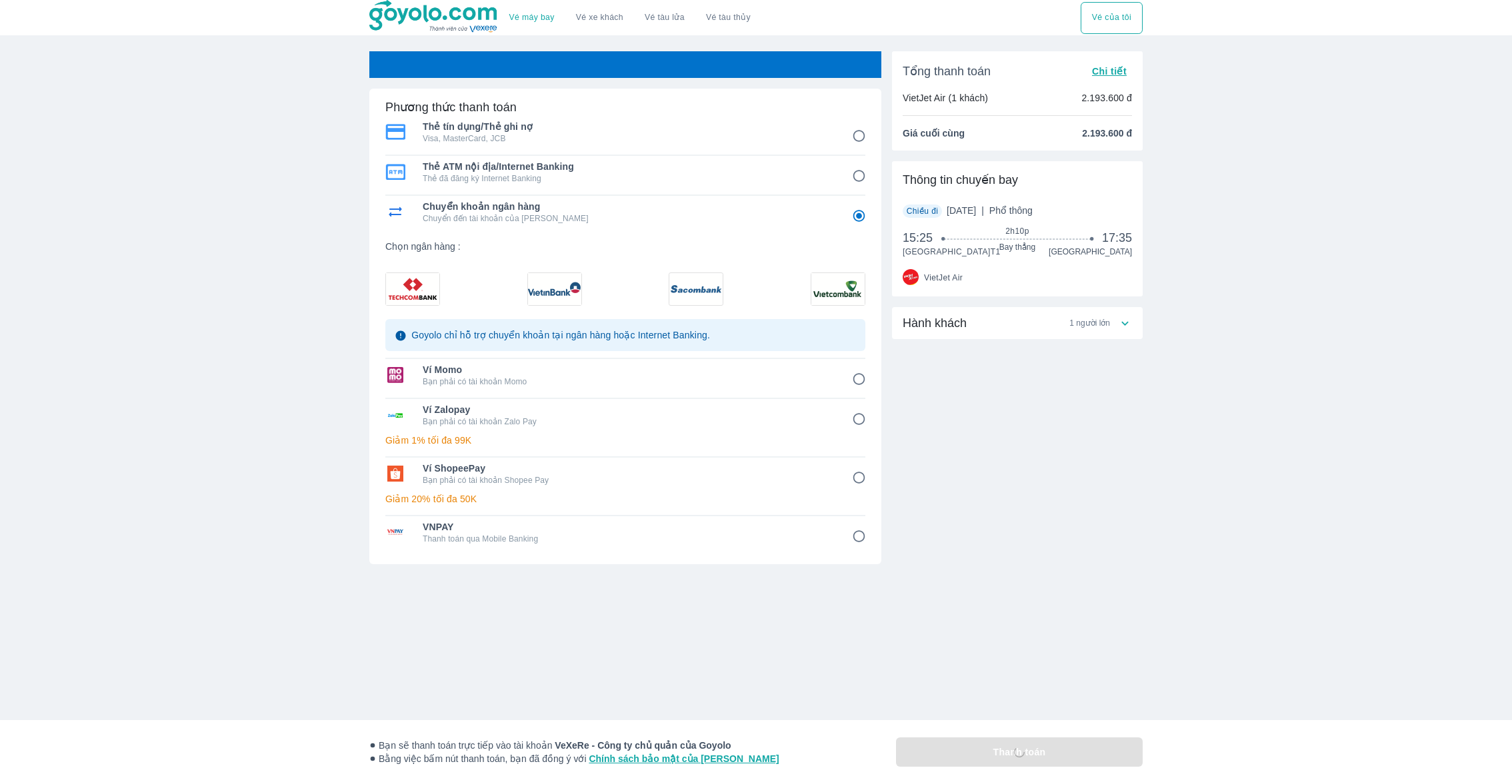
click at [403, 293] on img at bounding box center [413, 289] width 54 height 32
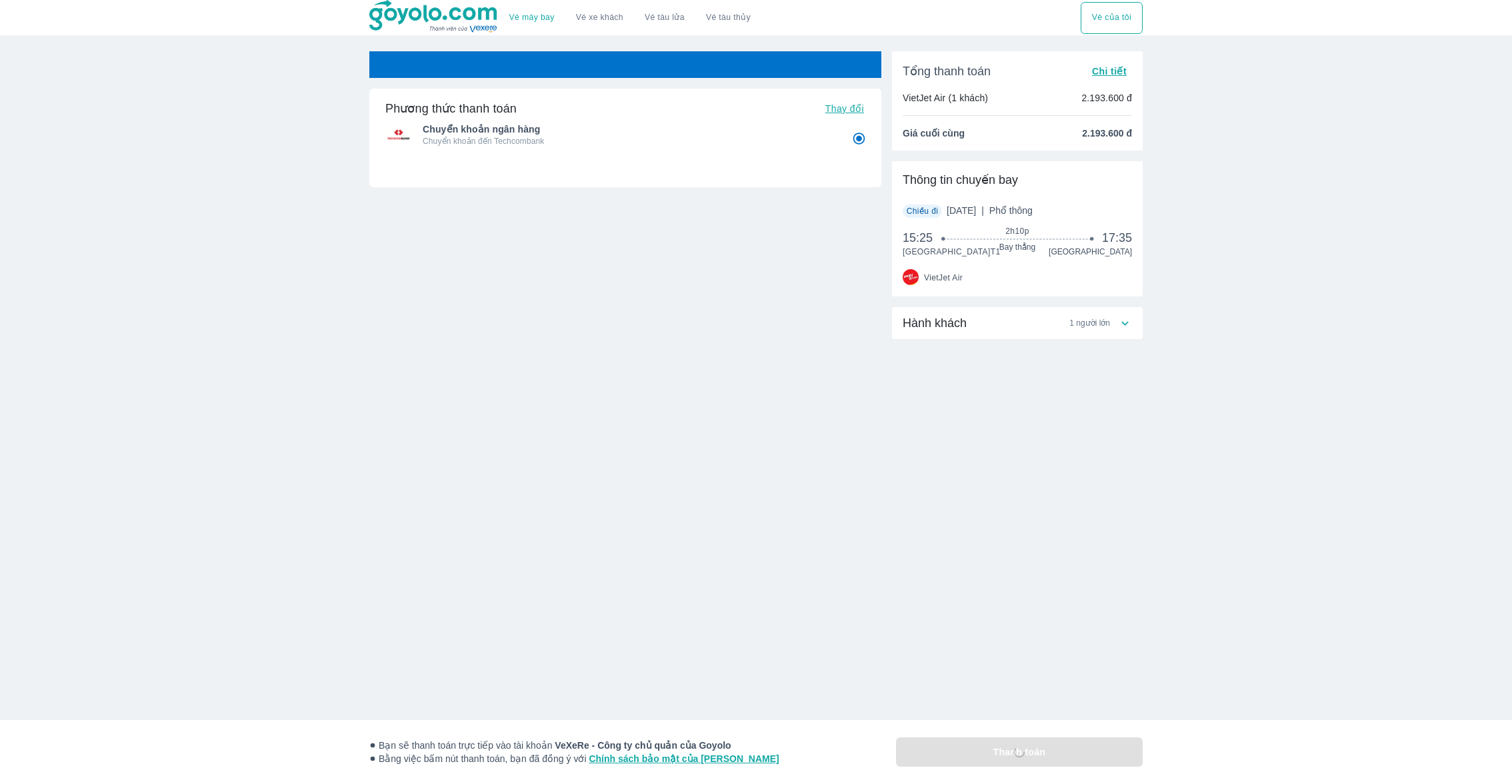
click at [891, 502] on div "Vé máy bay Vé xe khách Vé tàu lửa Vé tàu thủy Vé của tôi Phương thức thanh toán…" at bounding box center [756, 392] width 1512 height 784
radio input "false"
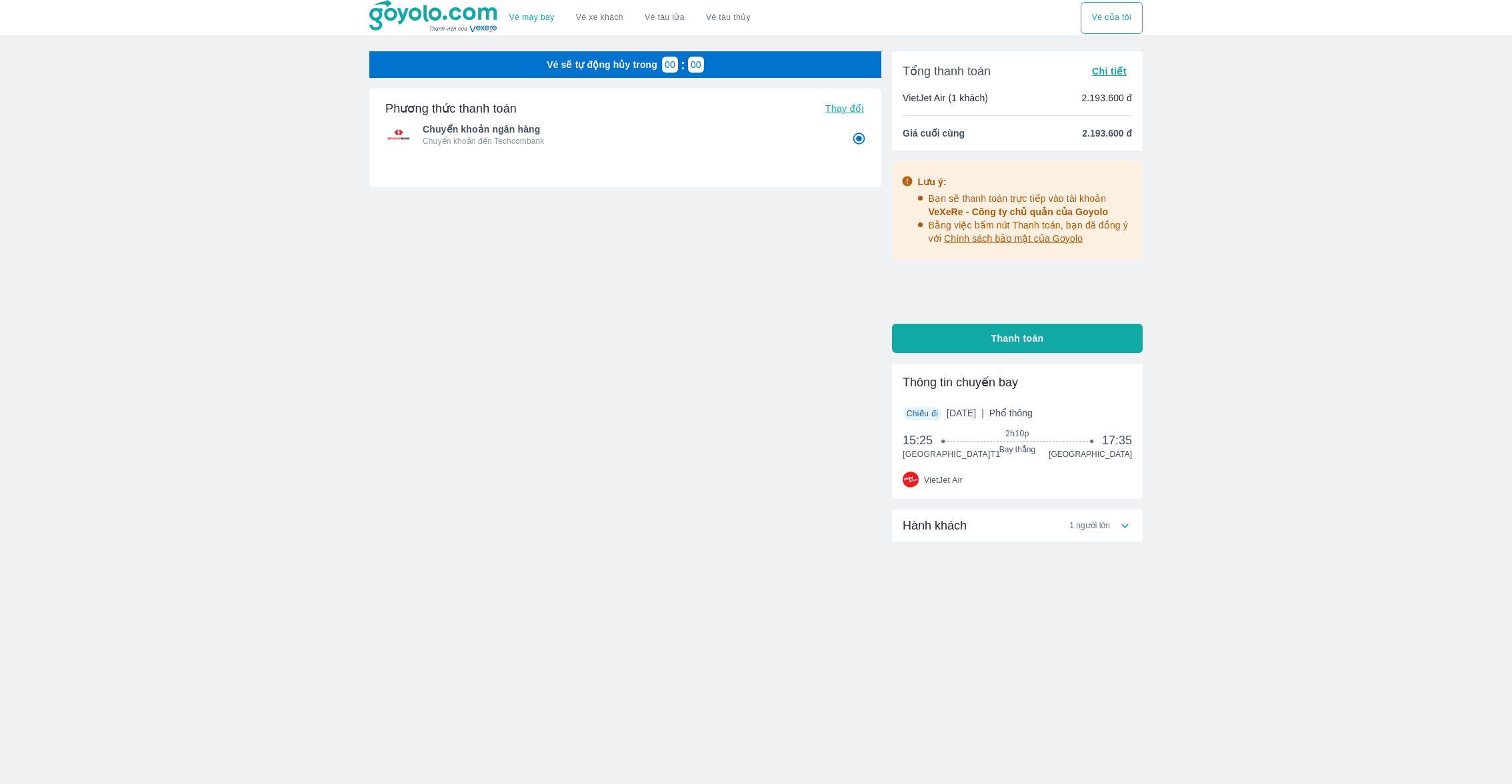
click at [963, 333] on button "Thanh toán" at bounding box center [1016, 338] width 250 height 29
radio input "false"
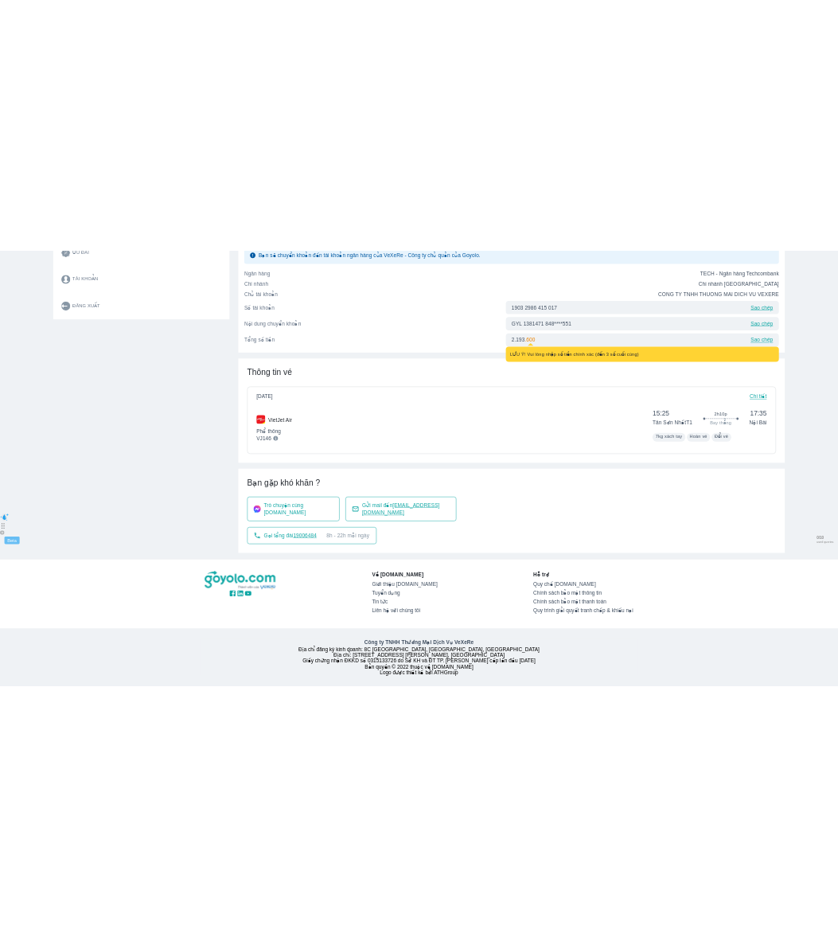
scroll to position [4, 0]
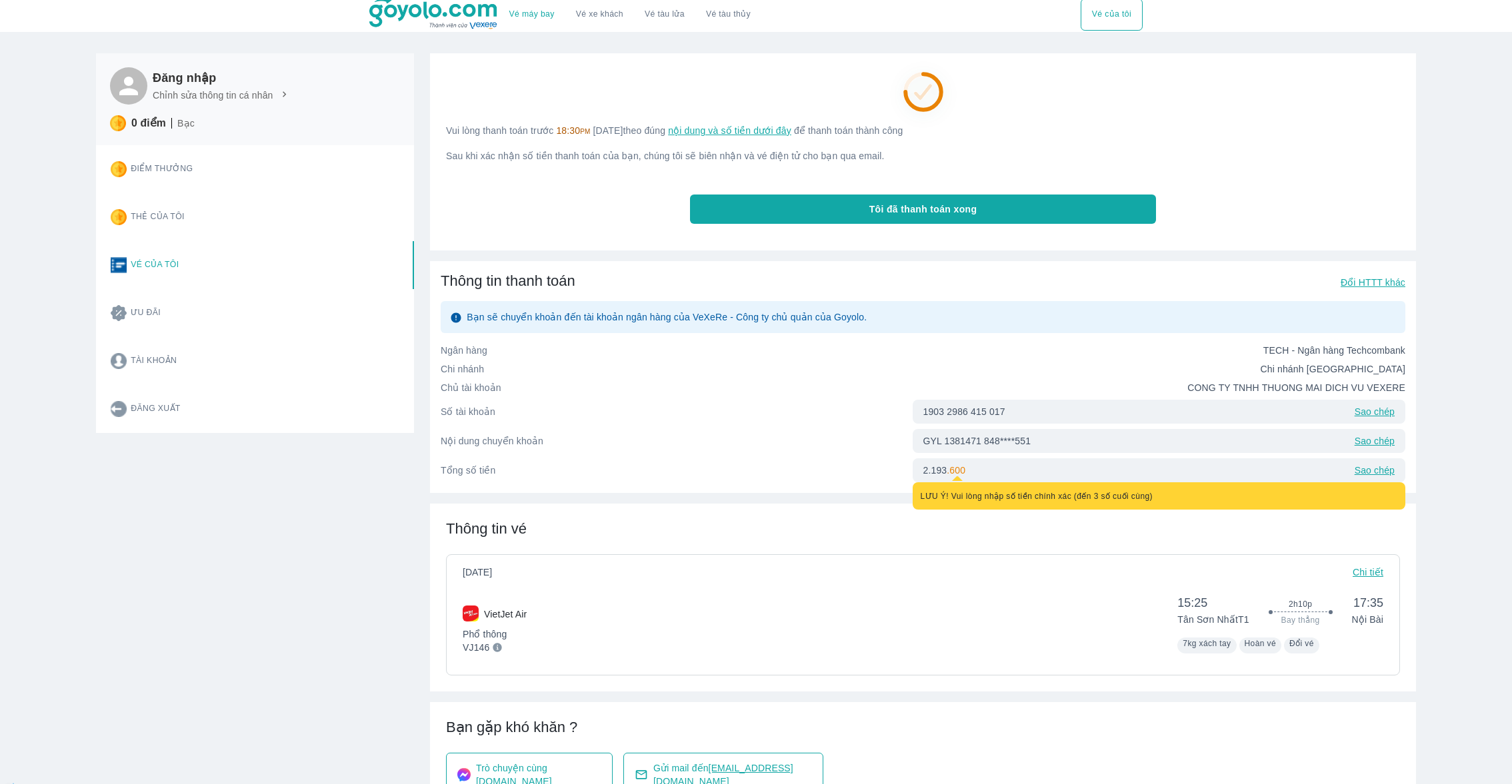
click at [635, 576] on div "[DATE] Chi tiết" at bounding box center [922, 572] width 920 height 13
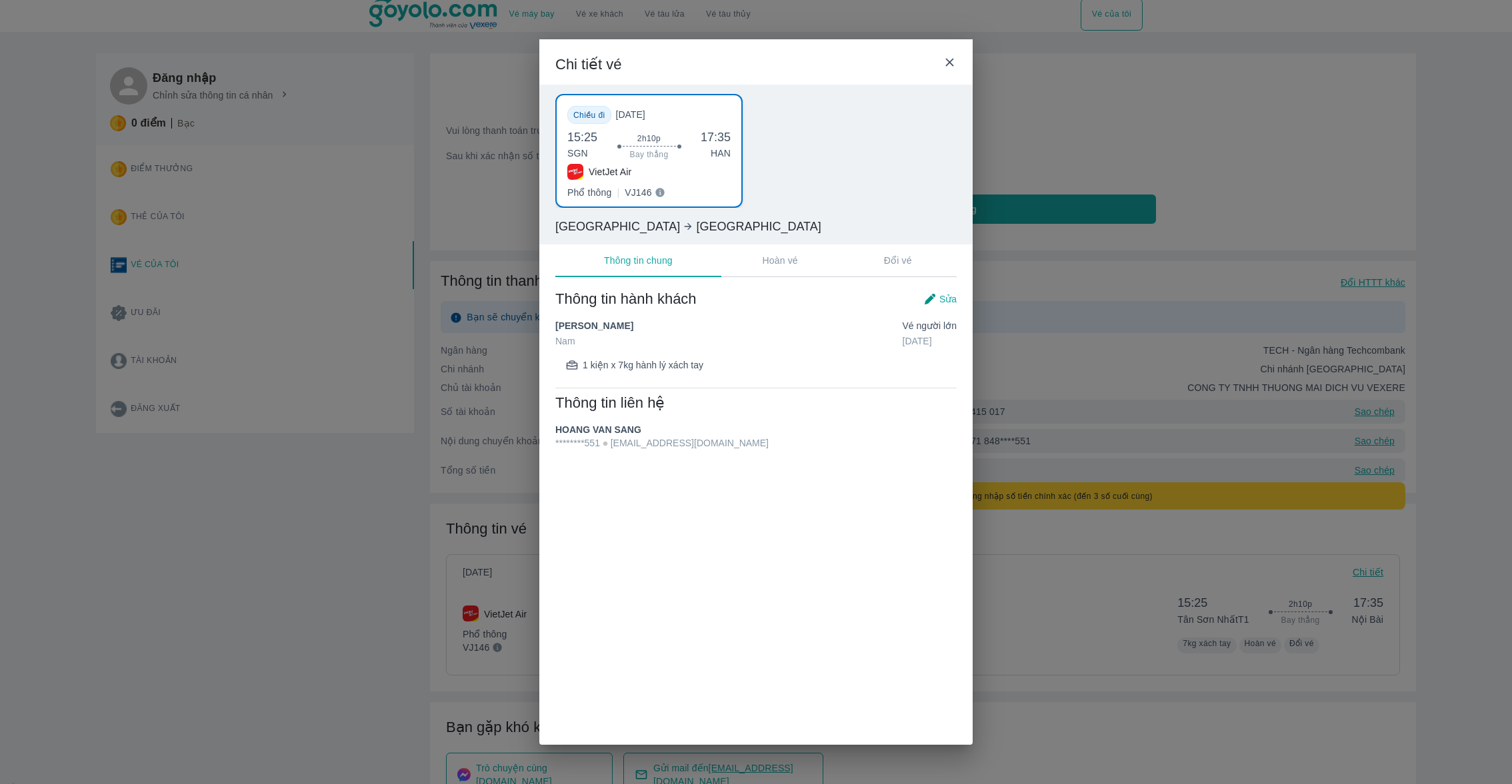
click at [292, 679] on div "Chi tiết vé Chiều đi [DATE] 15:25 SGN 2h10p Bay thẳng 17:35 HAN VietJet Air Phổ…" at bounding box center [756, 392] width 1512 height 784
